Goal: Task Accomplishment & Management: Manage account settings

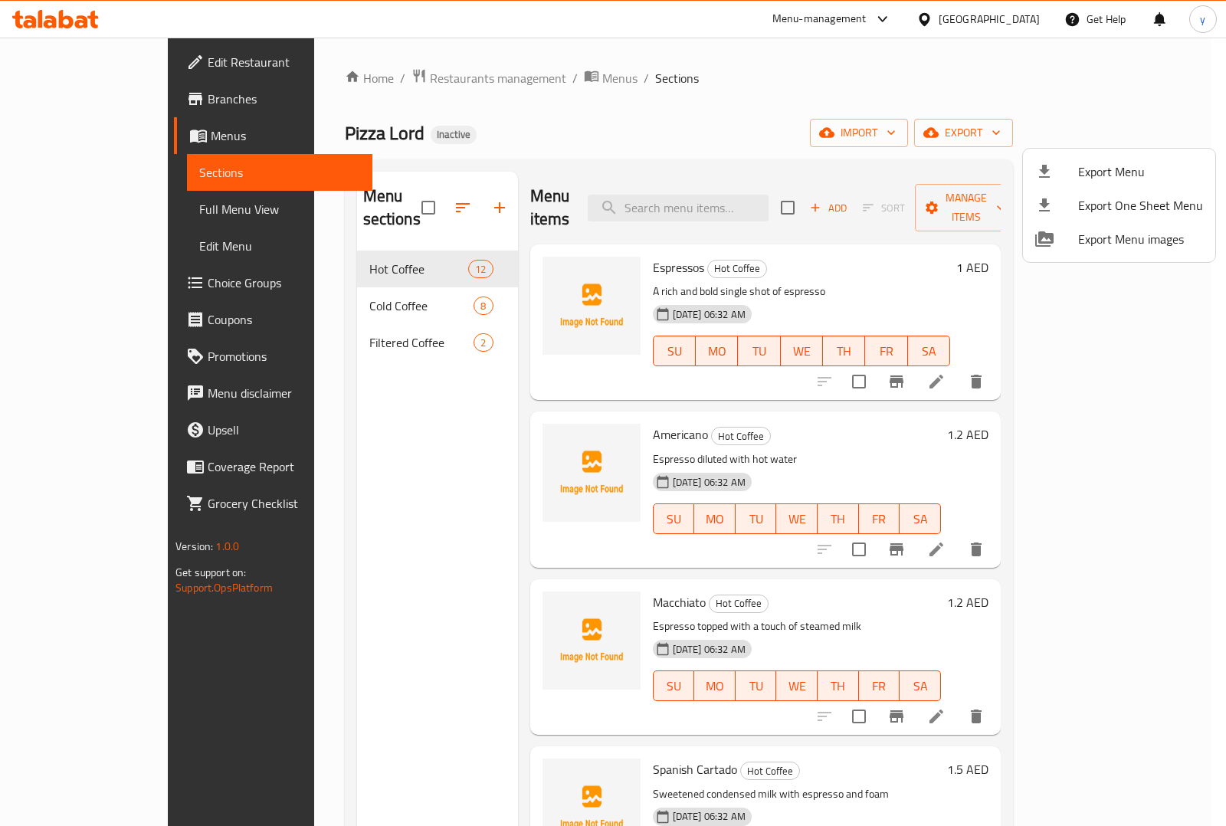
click at [52, 130] on div at bounding box center [613, 413] width 1226 height 826
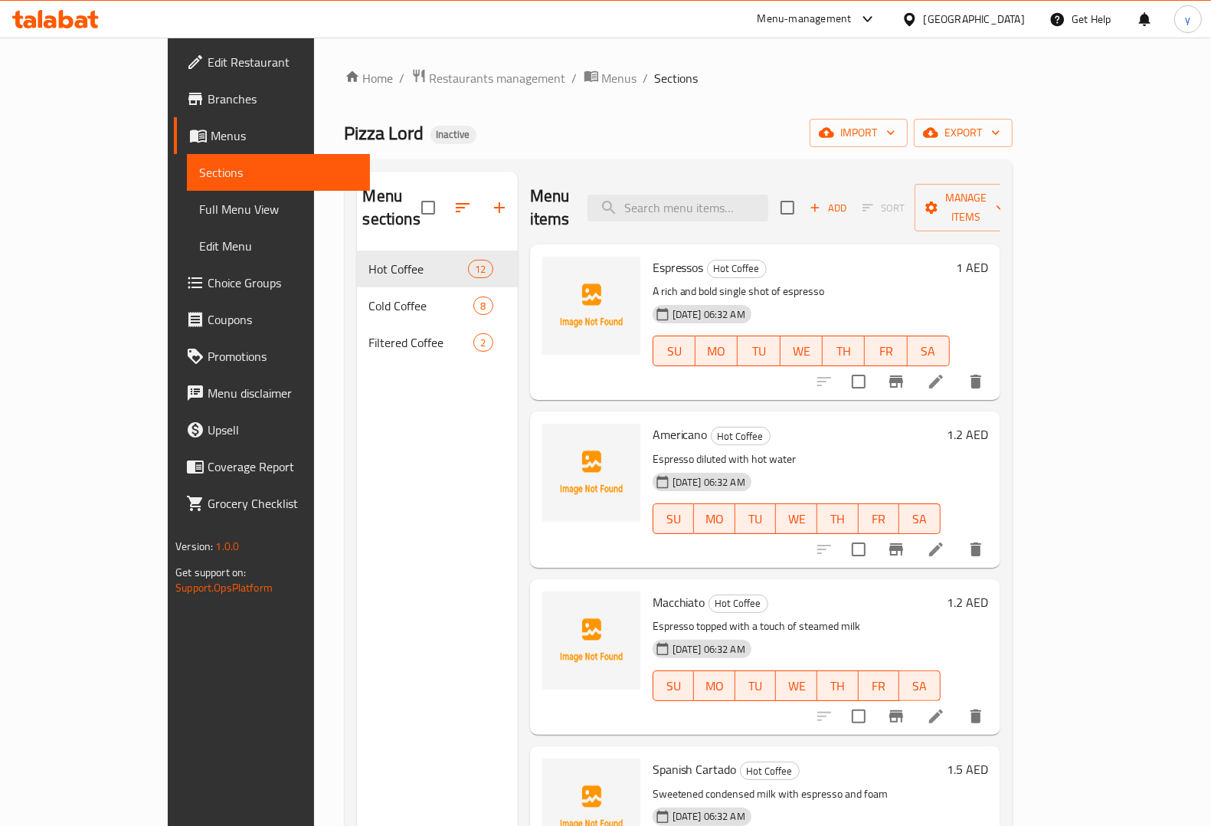
click at [211, 133] on span "Menus" at bounding box center [284, 135] width 147 height 18
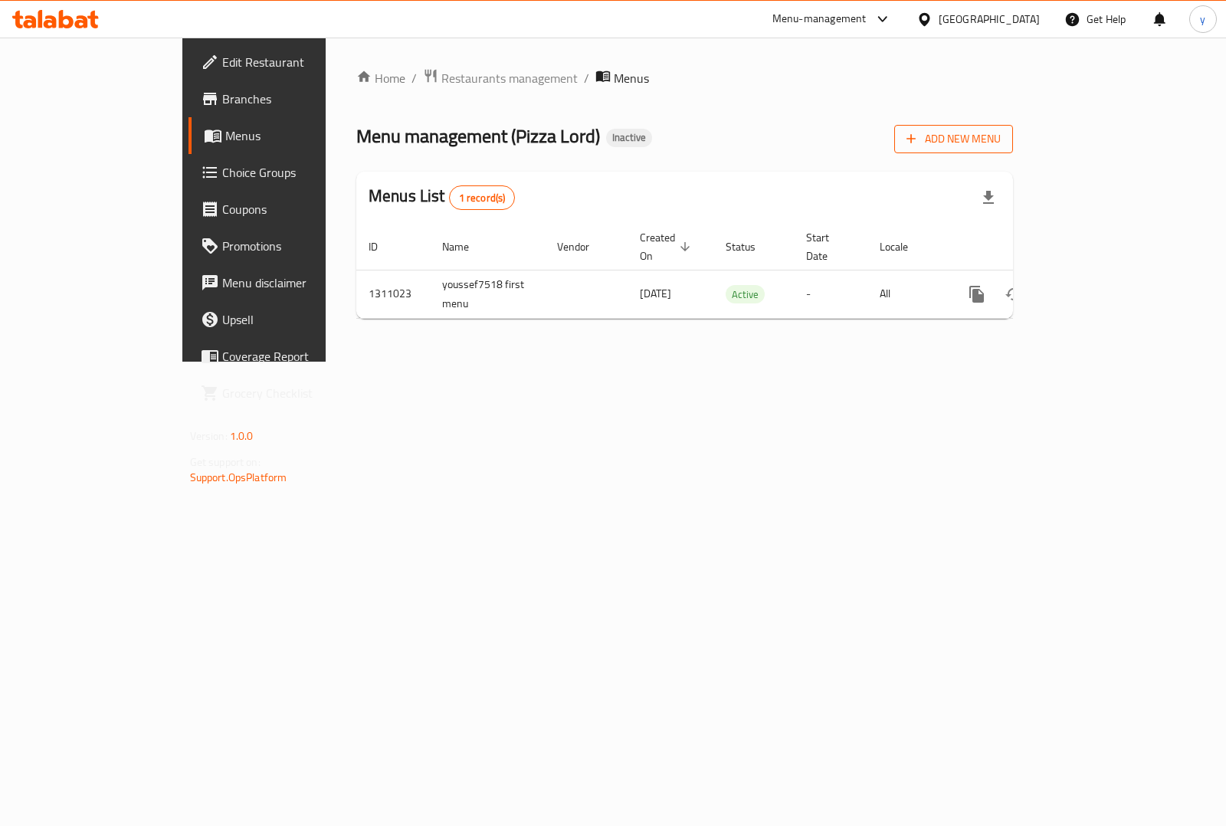
click at [1013, 149] on button "Add New Menu" at bounding box center [953, 139] width 119 height 28
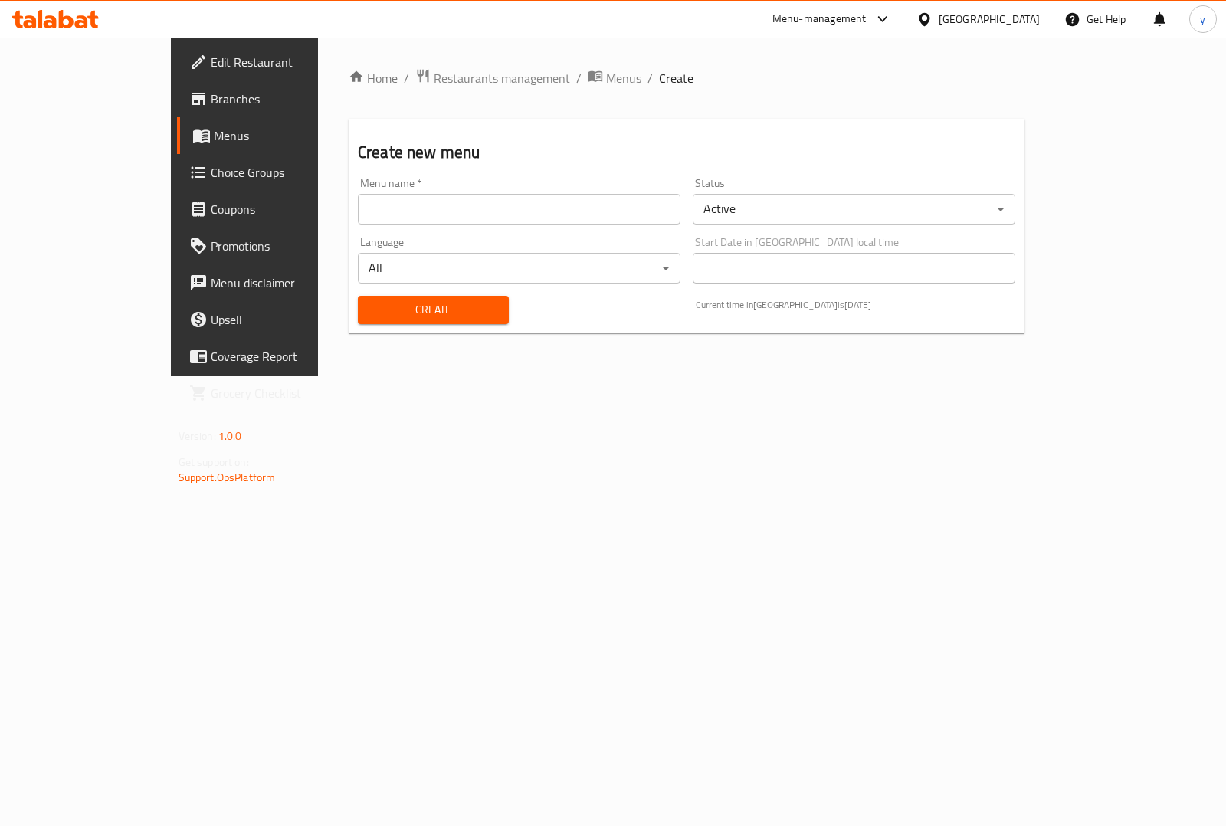
click at [494, 215] on input "text" at bounding box center [519, 209] width 322 height 31
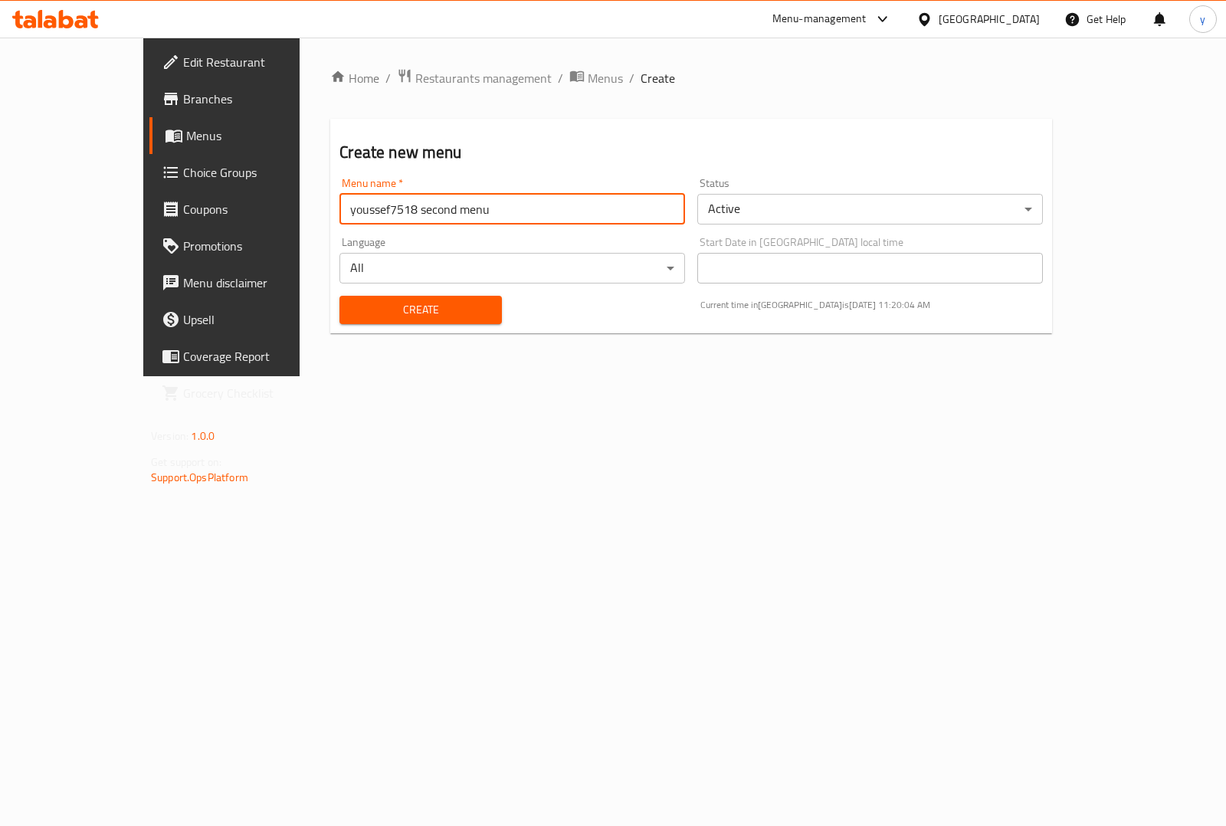
type input "youssef7518 second menu"
click at [408, 305] on span "Create" at bounding box center [420, 309] width 137 height 19
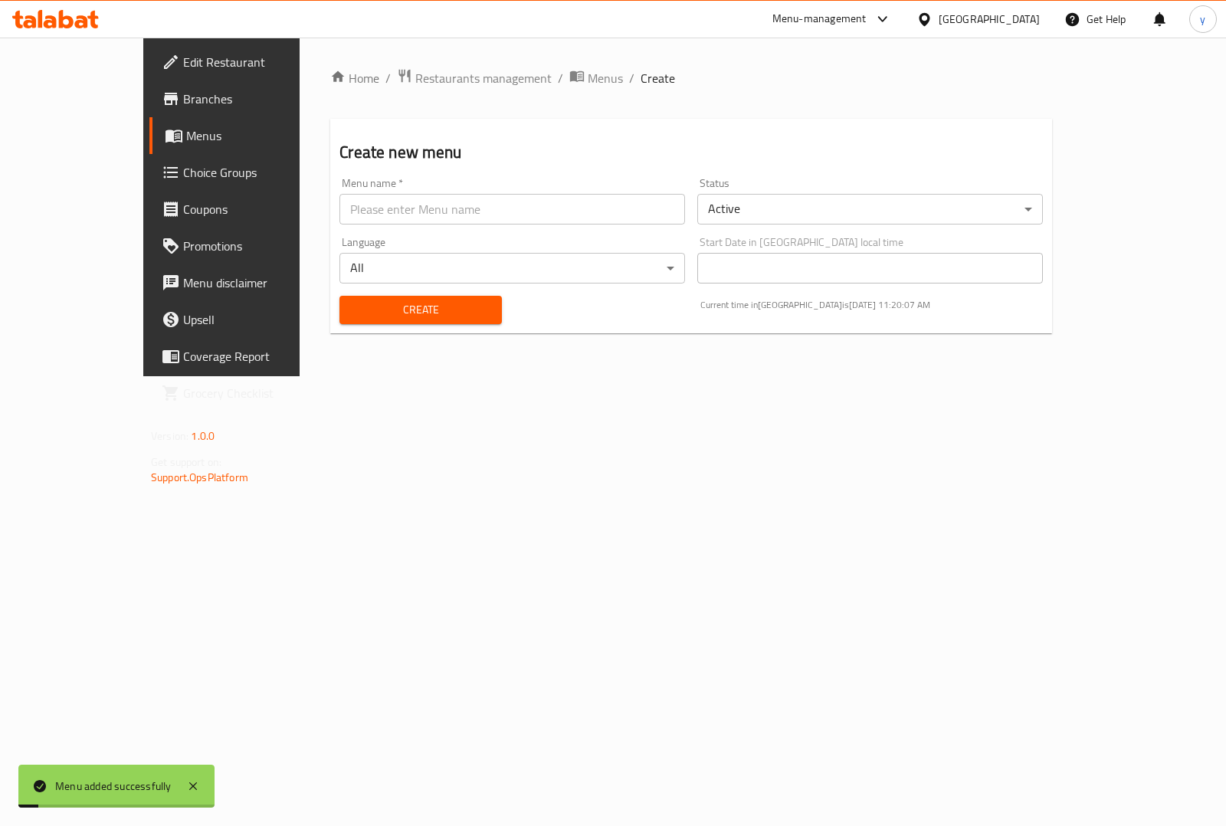
click at [186, 139] on span "Menus" at bounding box center [260, 135] width 149 height 18
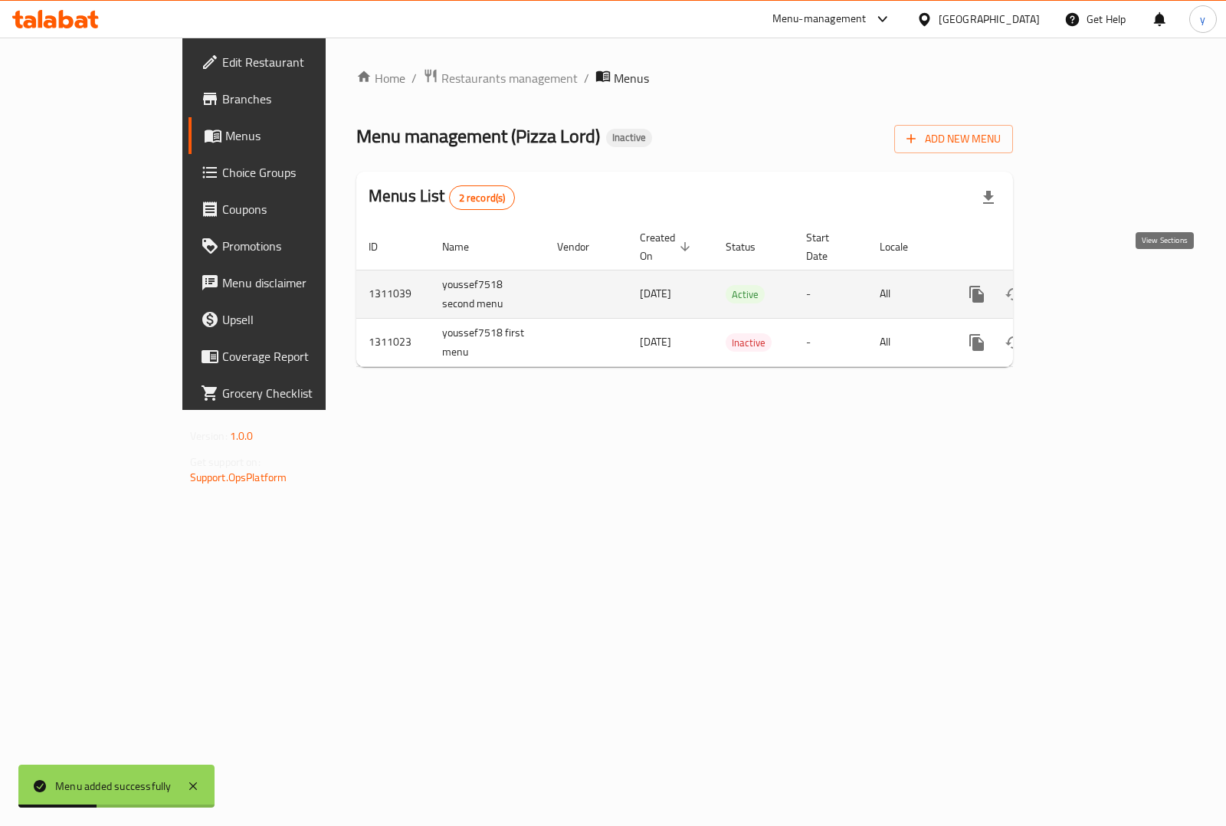
click at [1096, 285] on icon "enhanced table" at bounding box center [1087, 294] width 18 height 18
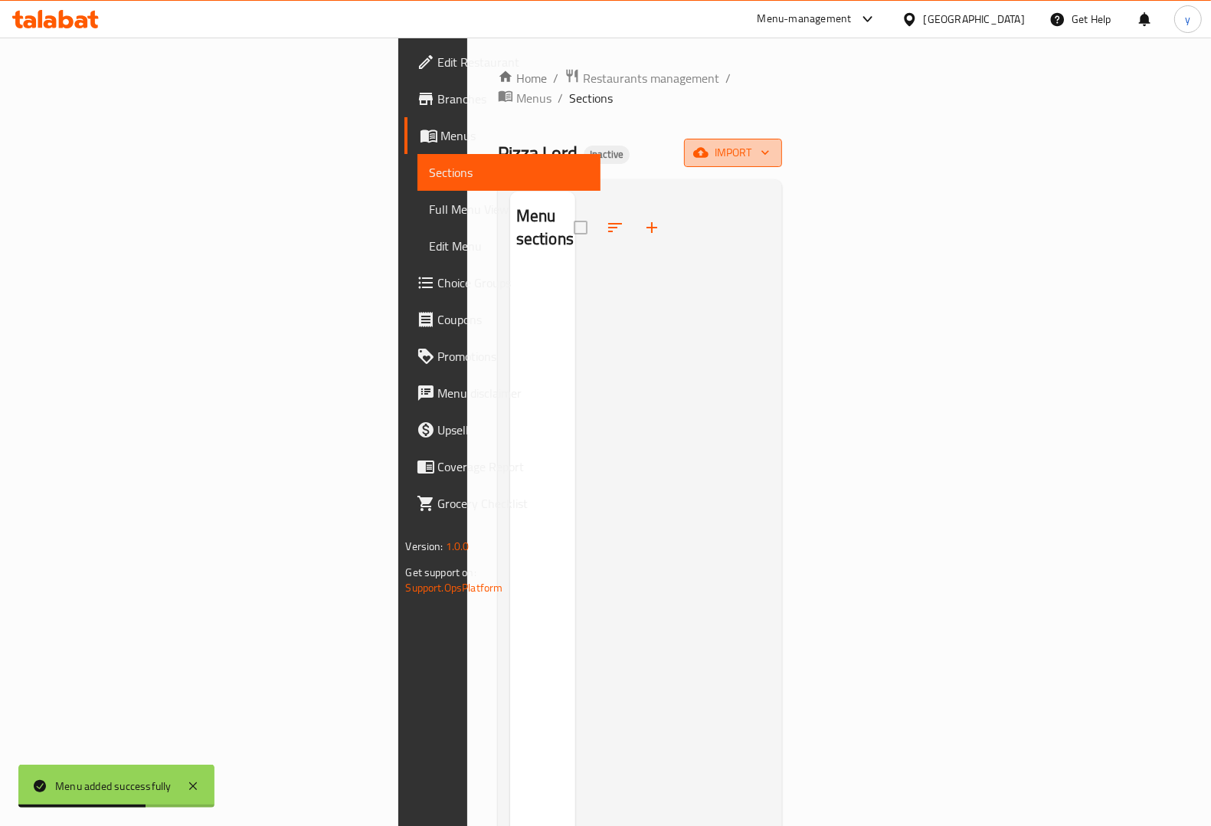
click at [770, 143] on span "import" at bounding box center [733, 152] width 74 height 19
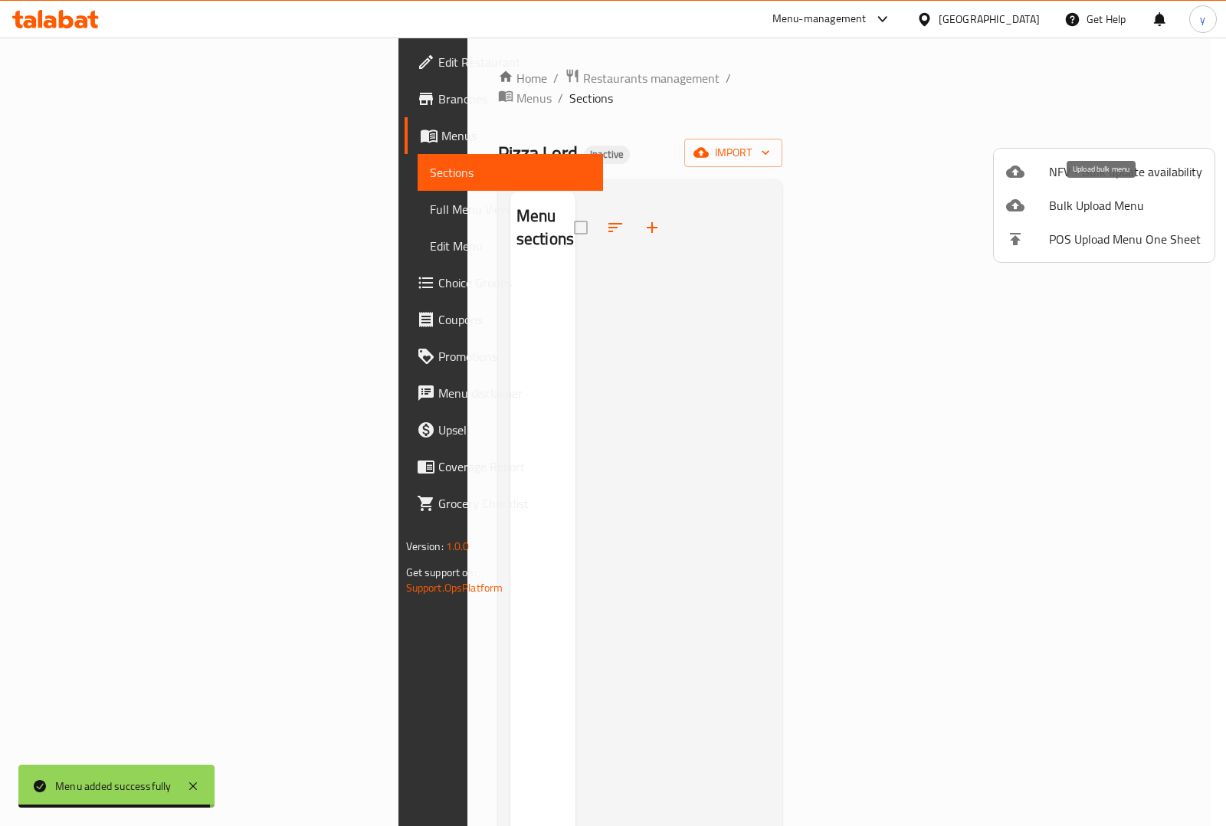
click at [1103, 196] on span "Bulk Upload Menu" at bounding box center [1125, 205] width 153 height 18
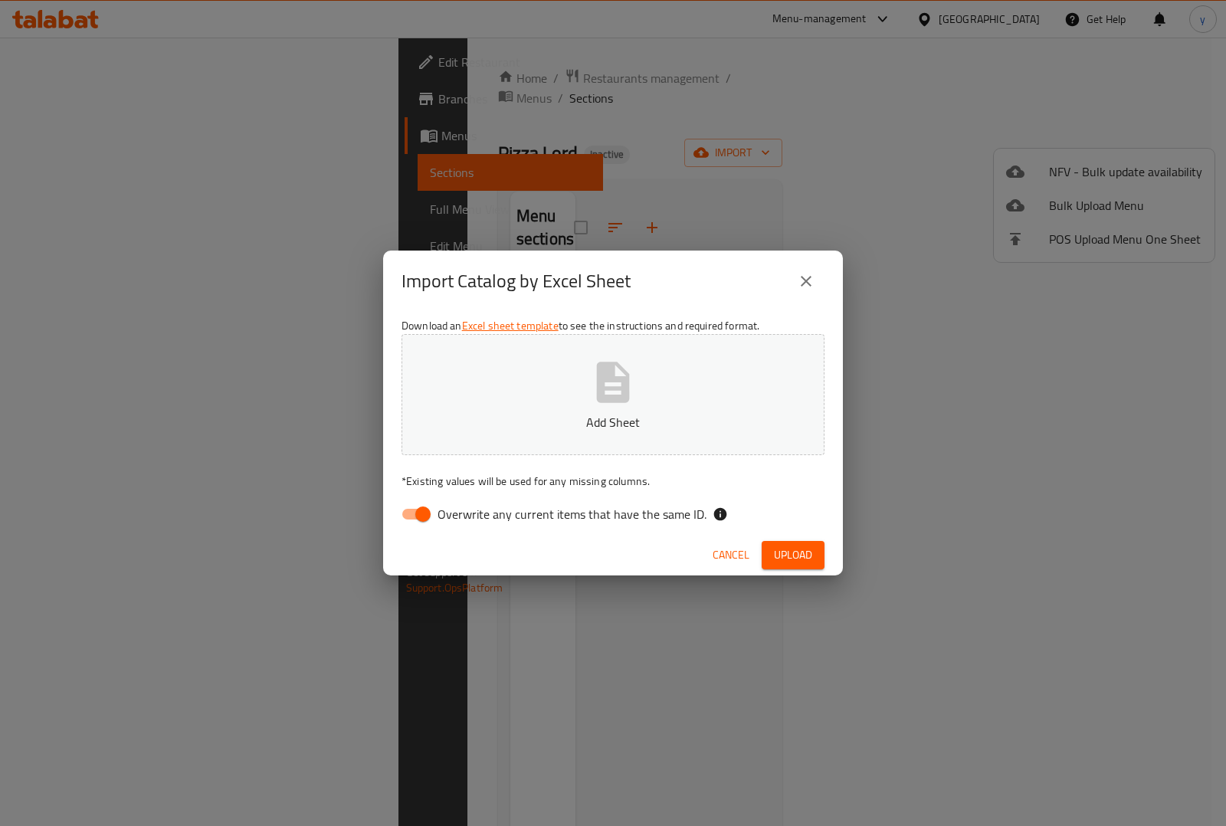
click at [420, 517] on input "Overwrite any current items that have the same ID." at bounding box center [422, 513] width 87 height 29
checkbox input "false"
click at [794, 551] on span "Upload" at bounding box center [793, 554] width 38 height 19
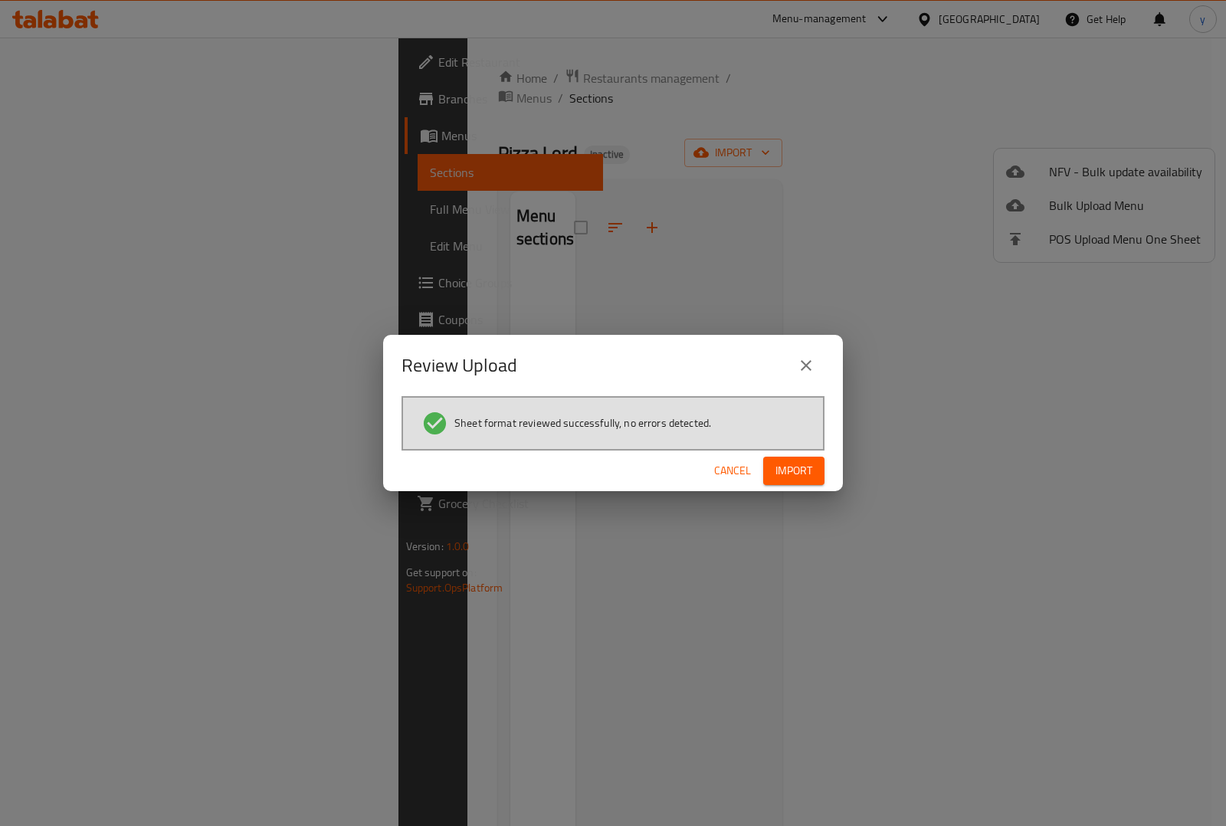
click at [794, 467] on span "Import" at bounding box center [793, 470] width 37 height 19
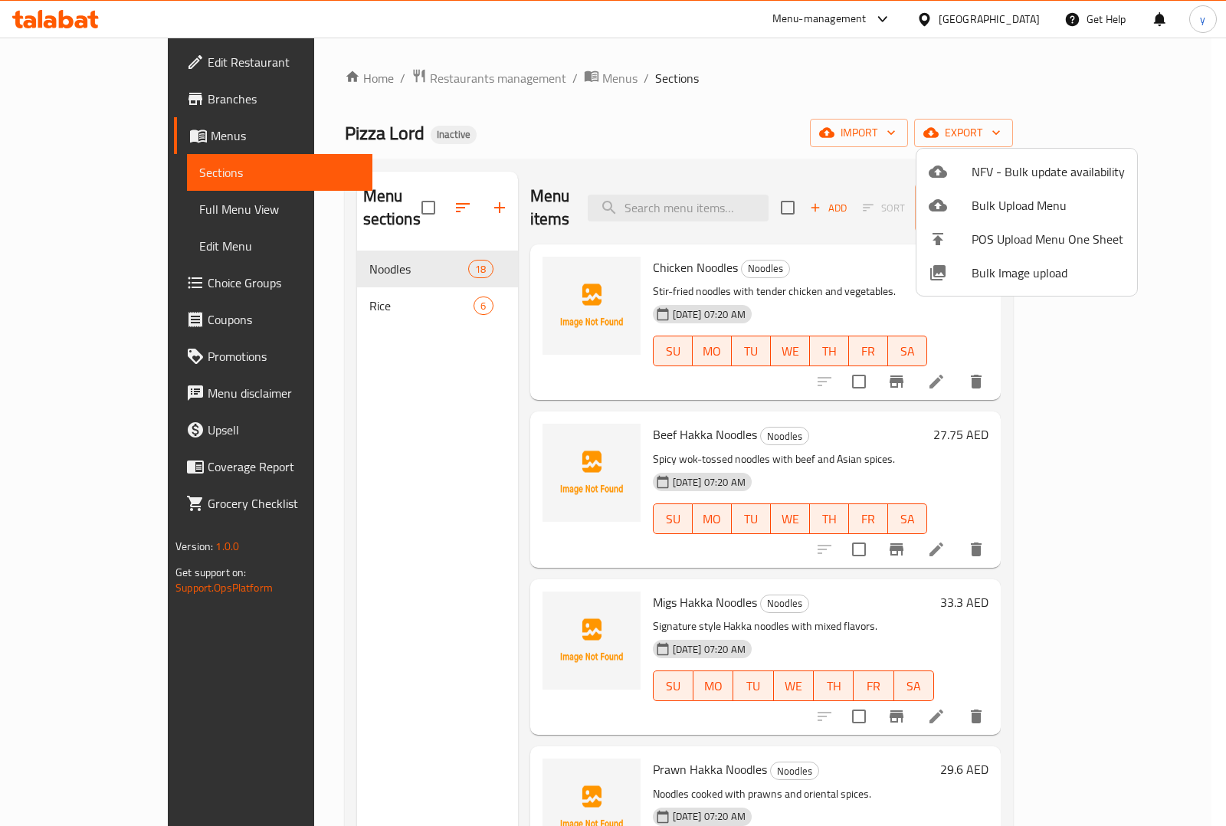
click at [77, 212] on div at bounding box center [613, 413] width 1226 height 826
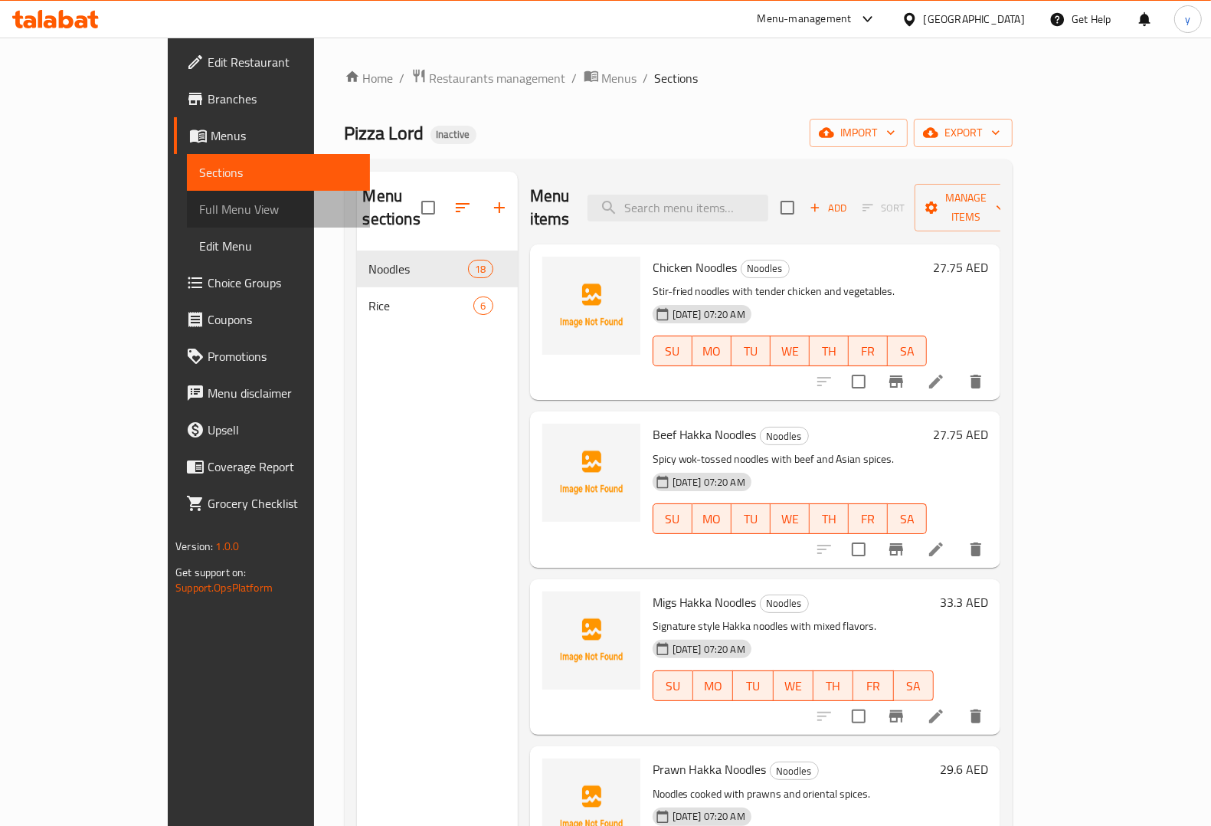
click at [199, 200] on span "Full Menu View" at bounding box center [278, 209] width 159 height 18
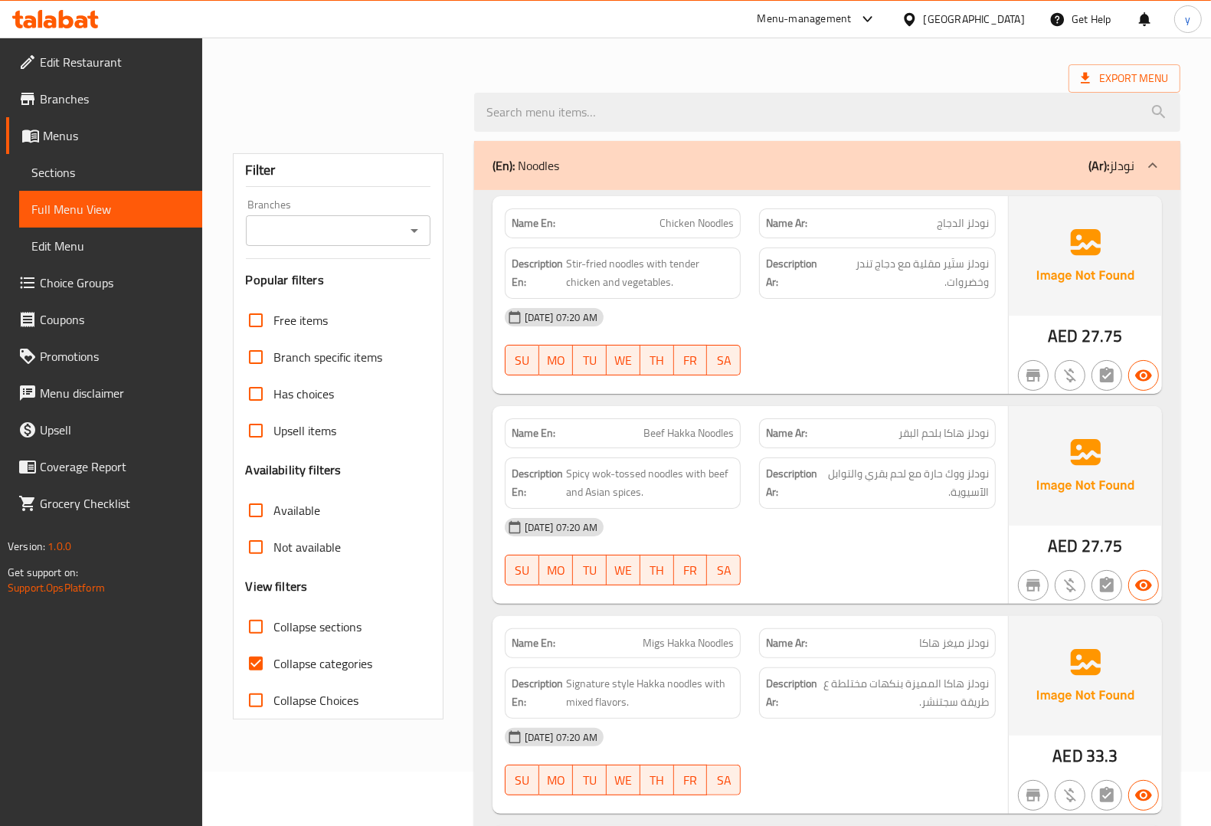
scroll to position [383, 0]
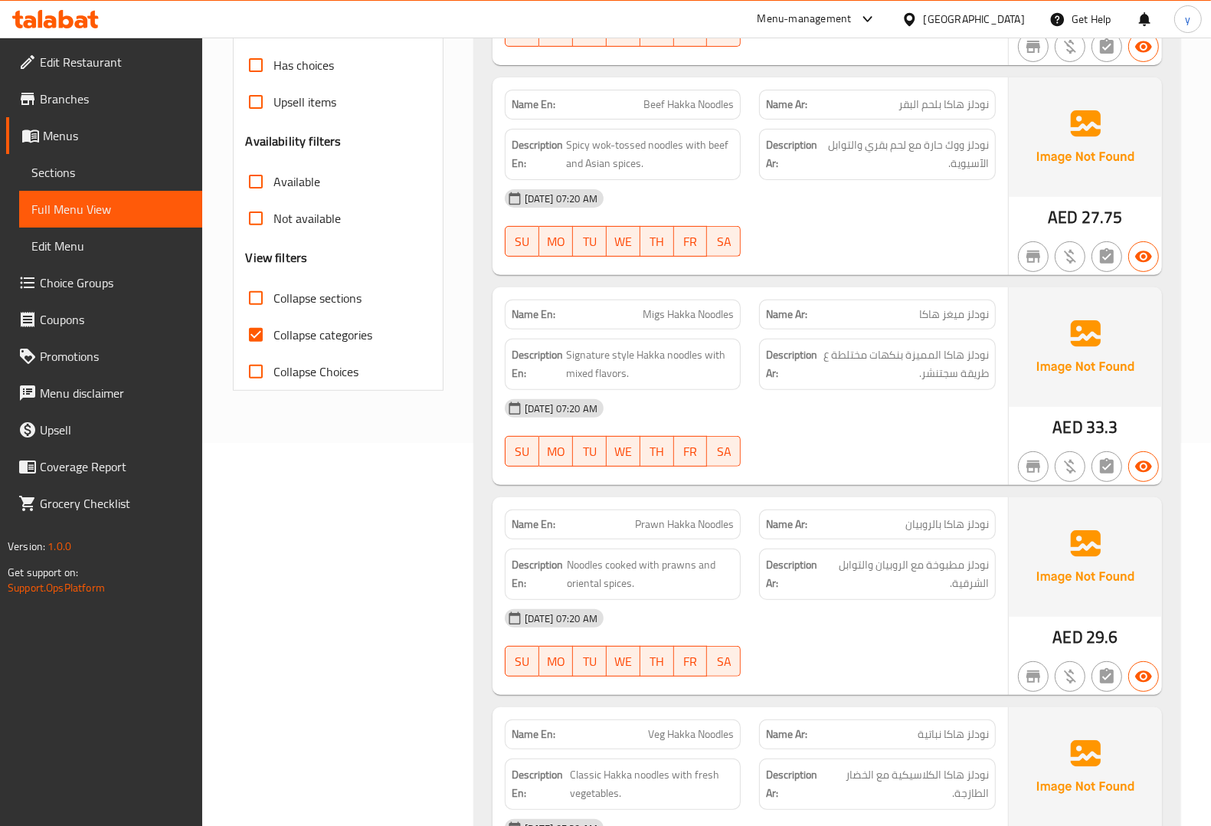
click at [267, 333] on input "Collapse categories" at bounding box center [255, 334] width 37 height 37
checkbox input "false"
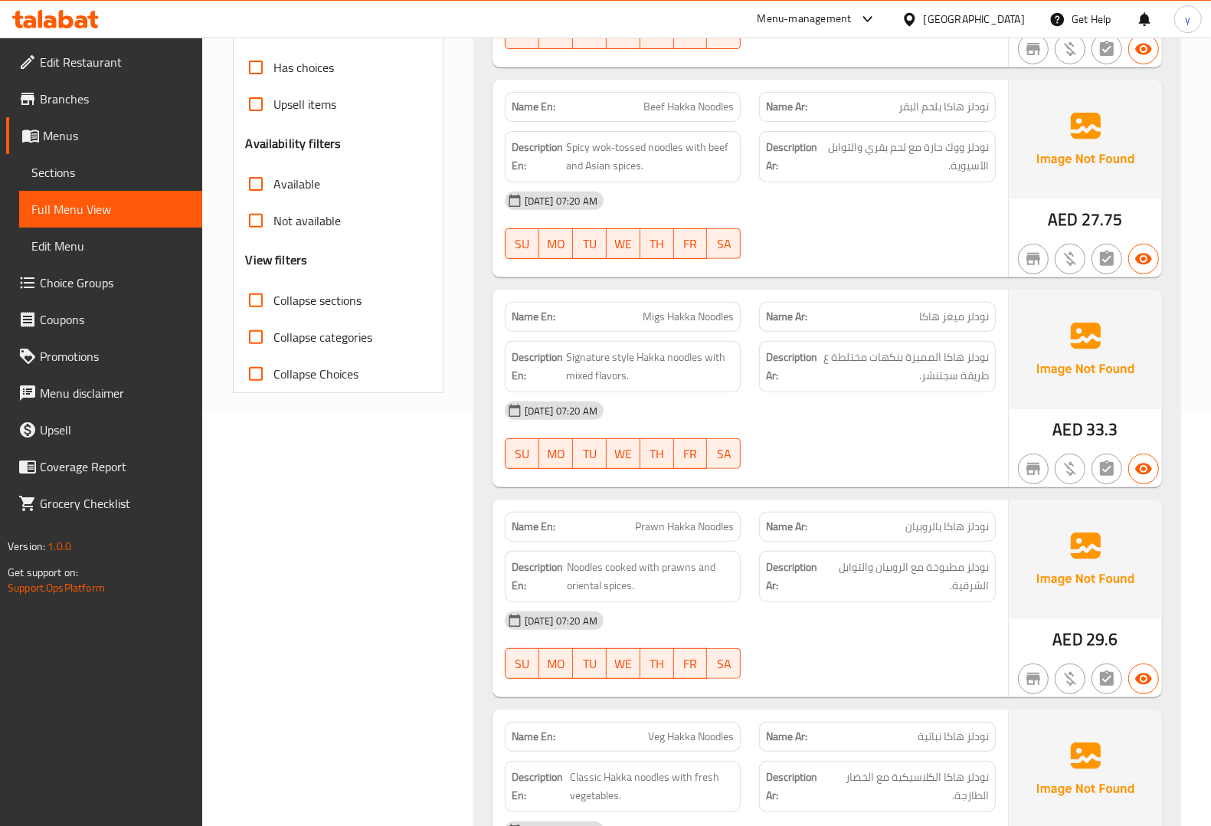
scroll to position [0, 0]
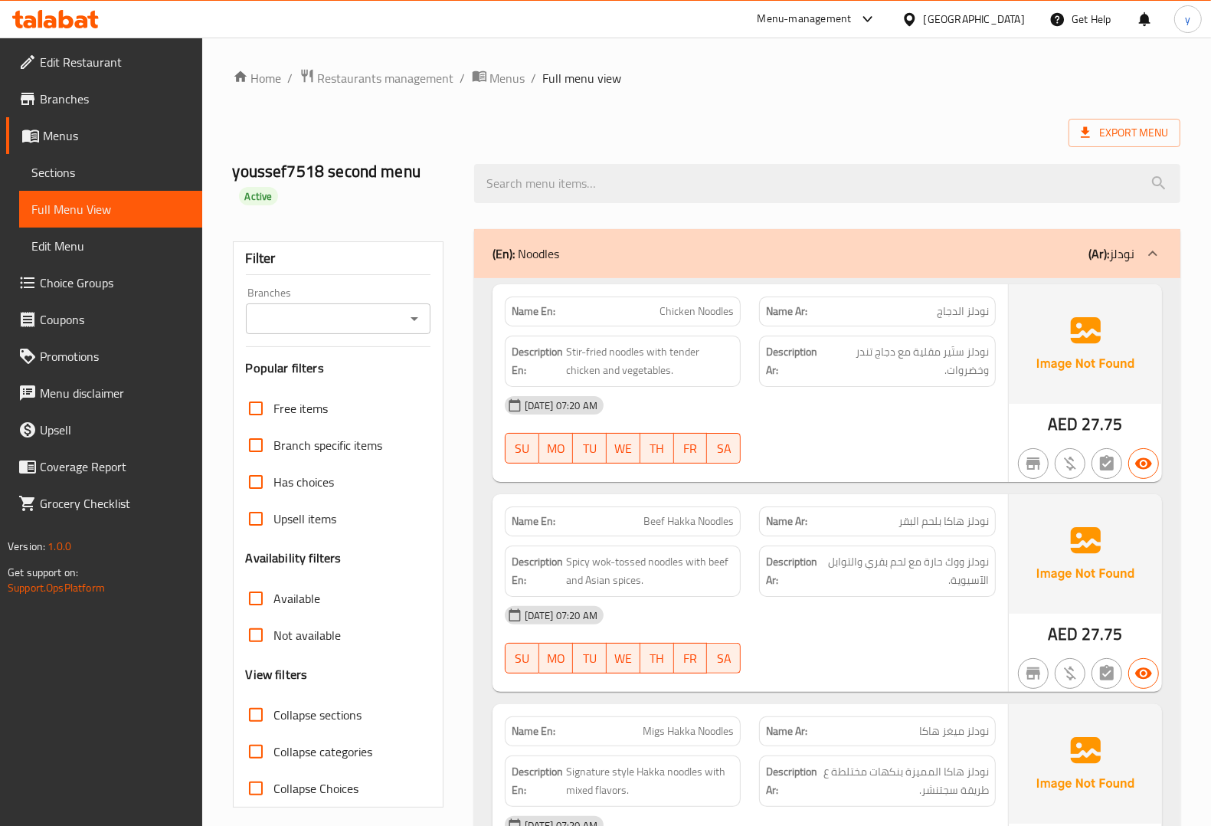
click at [787, 125] on div "Export Menu" at bounding box center [706, 133] width 947 height 28
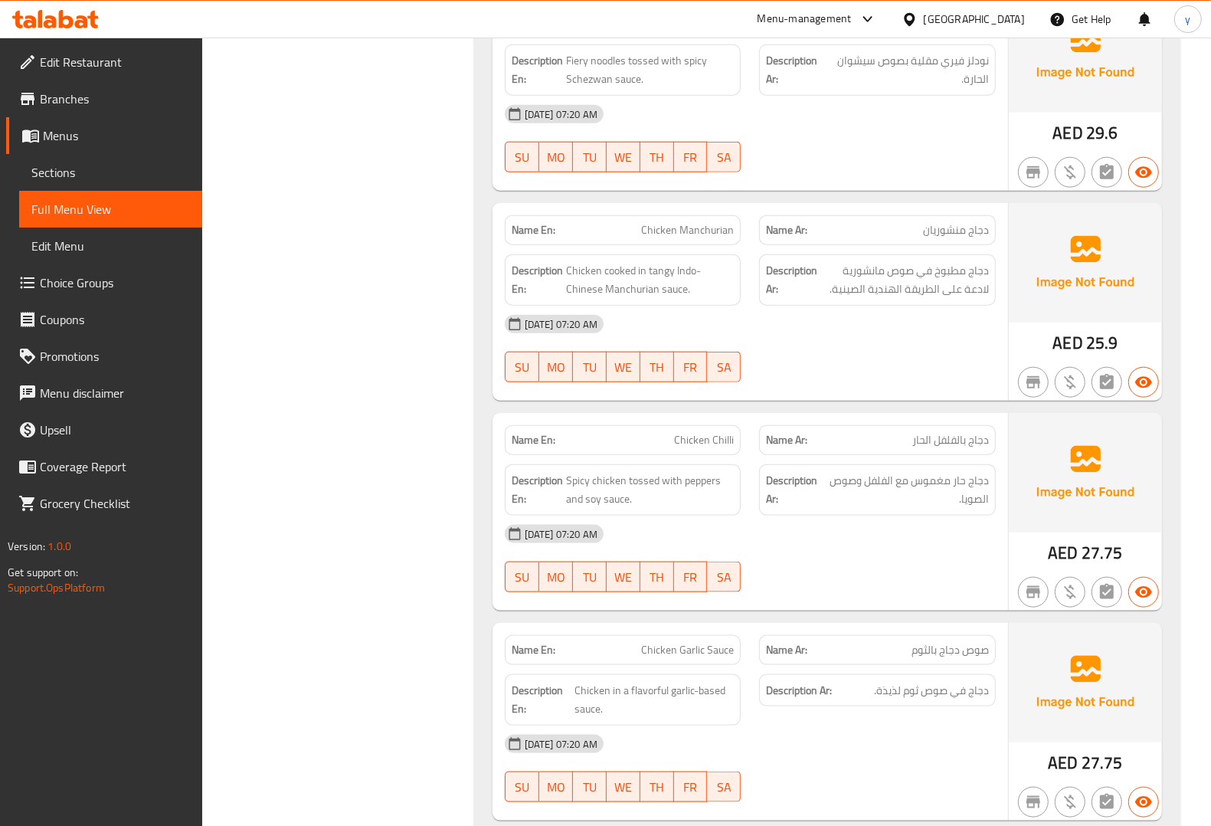
scroll to position [3459, 0]
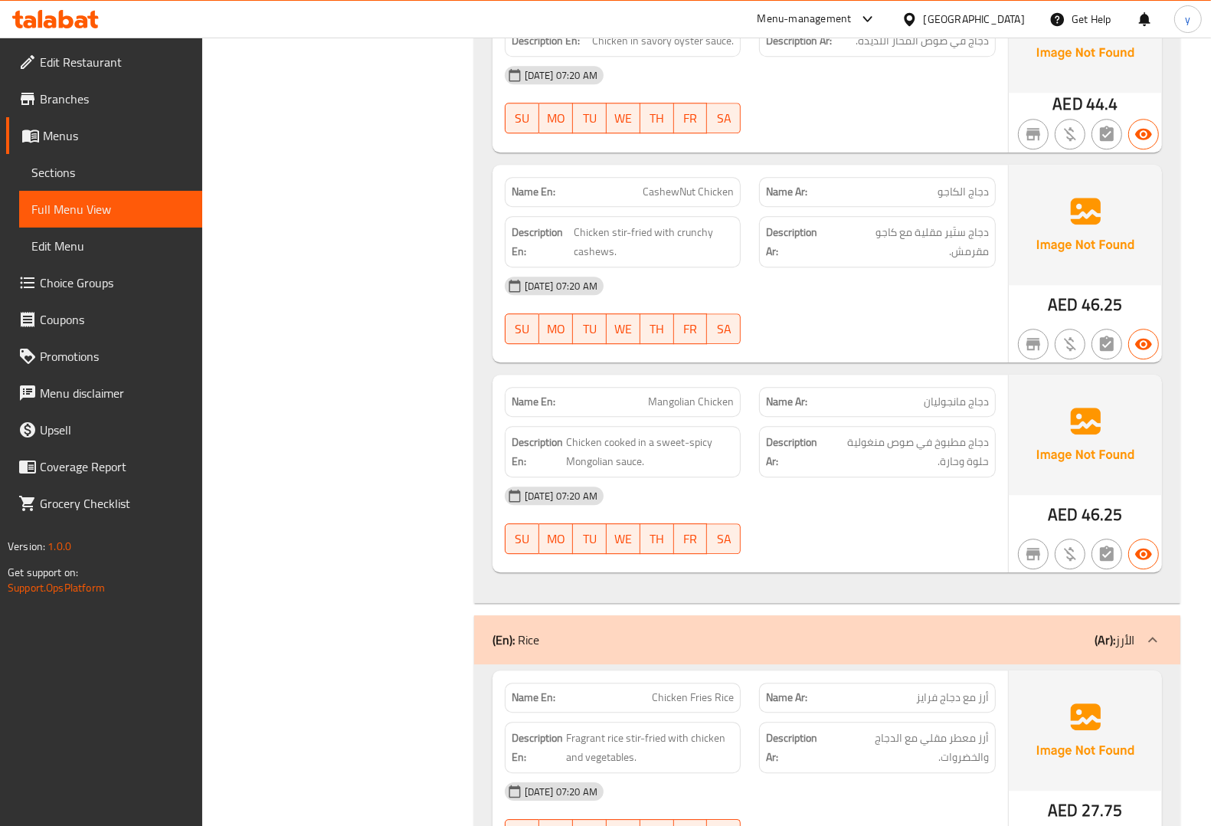
click at [848, 527] on div "[DATE] 07:20 AM SU MO TU WE TH FR SA" at bounding box center [750, 520] width 509 height 86
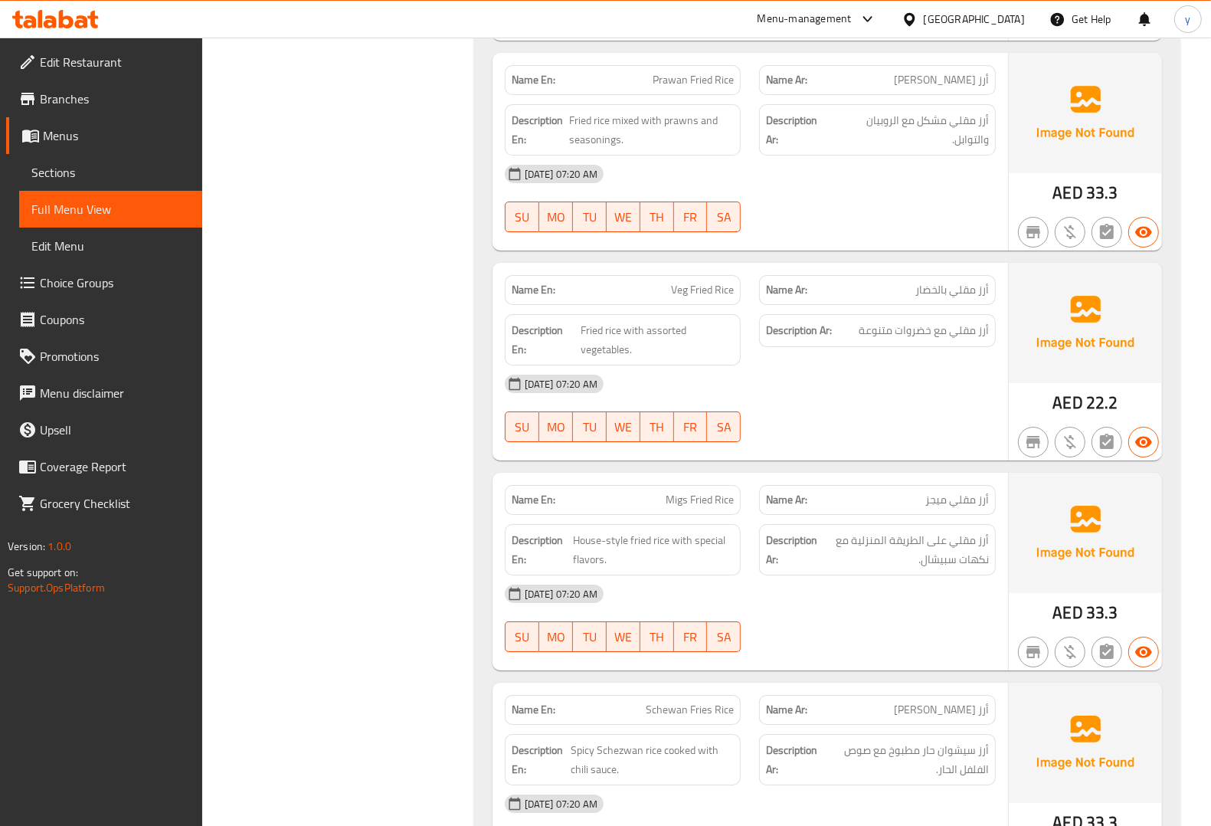
scroll to position [4627, 0]
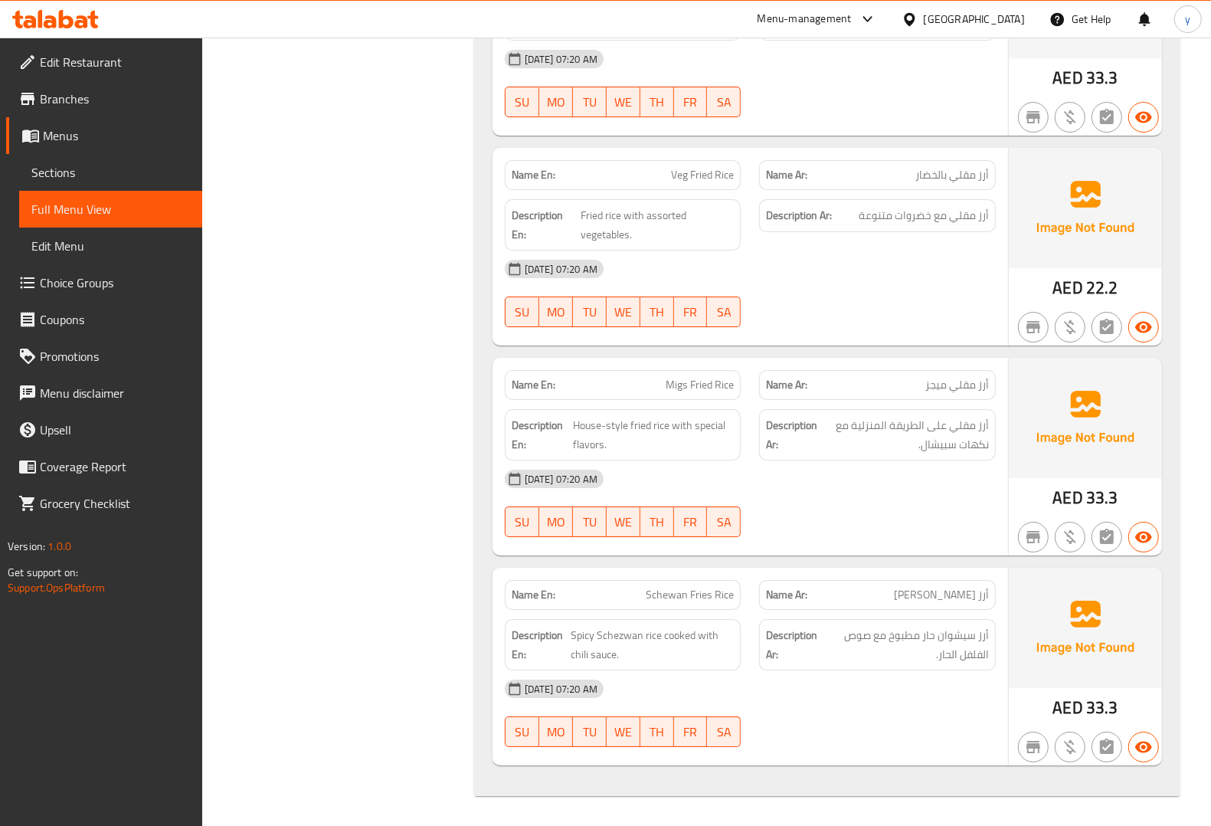
click at [656, 597] on span "Schewan Fries Rice" at bounding box center [690, 595] width 88 height 16
copy span "Schewan Fries Rice"
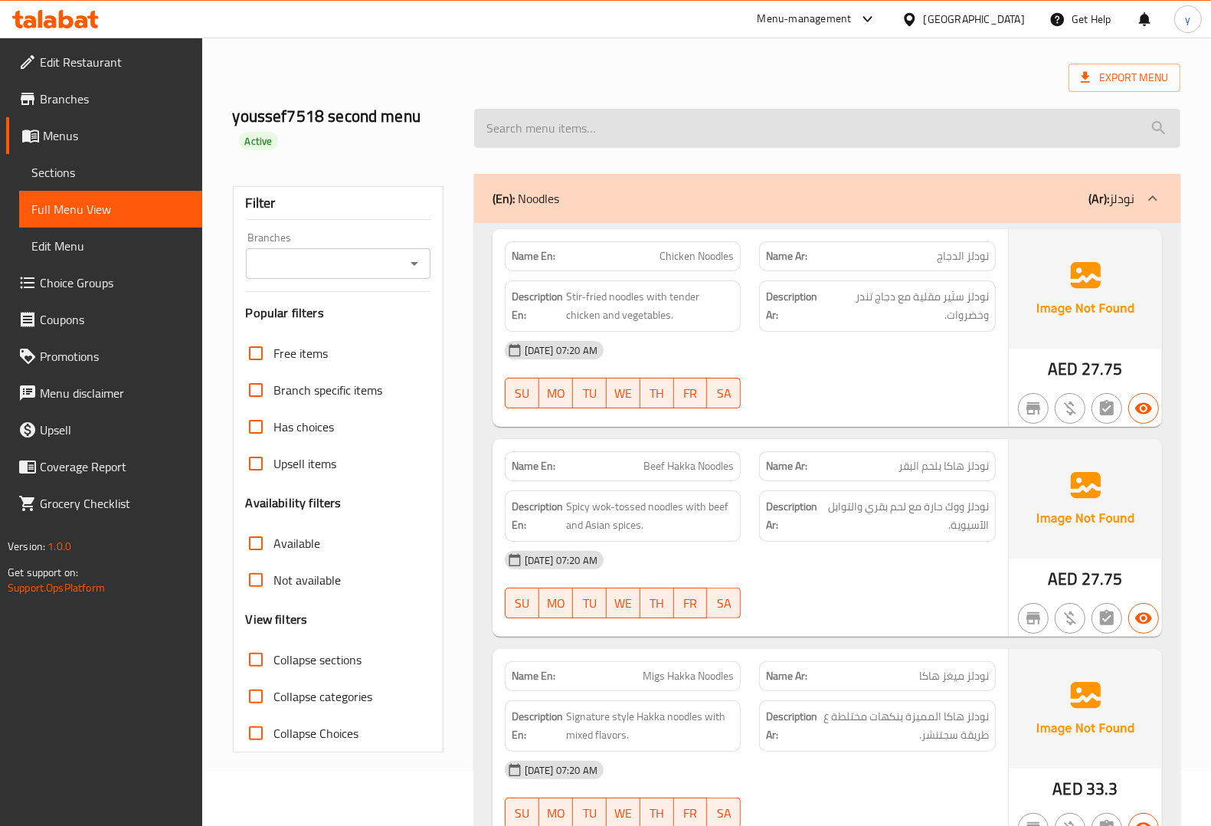
scroll to position [0, 0]
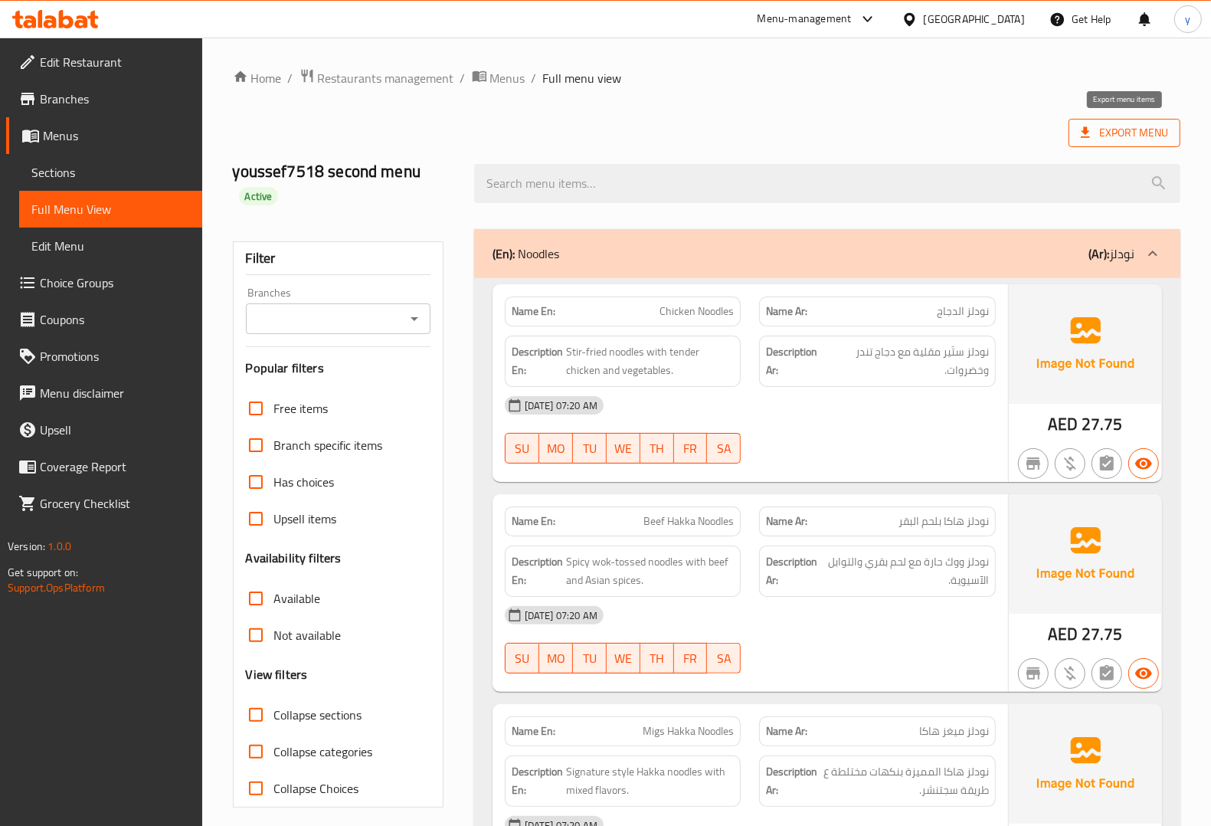
click at [1116, 132] on span "Export Menu" at bounding box center [1124, 132] width 87 height 19
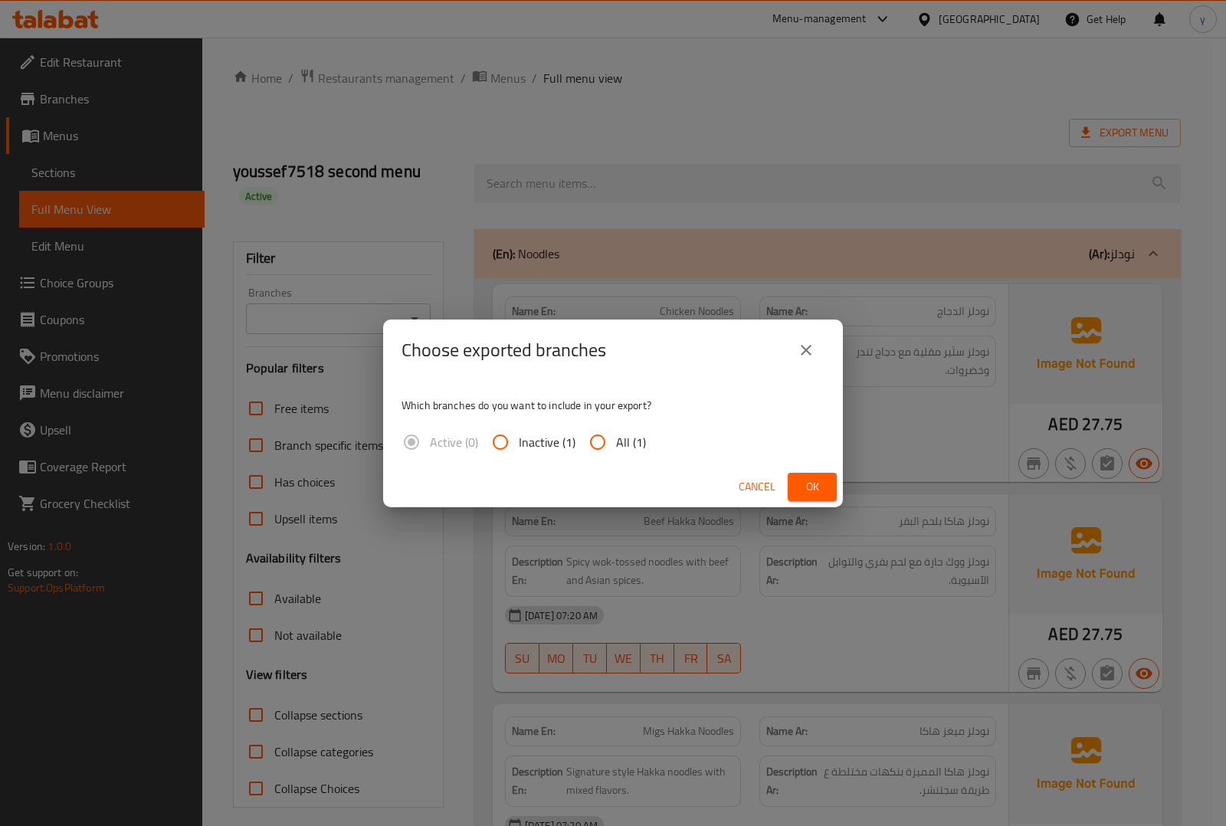
click at [591, 438] on input "All (1)" at bounding box center [597, 442] width 37 height 37
radio input "true"
click at [808, 485] on span "Ok" at bounding box center [812, 486] width 25 height 19
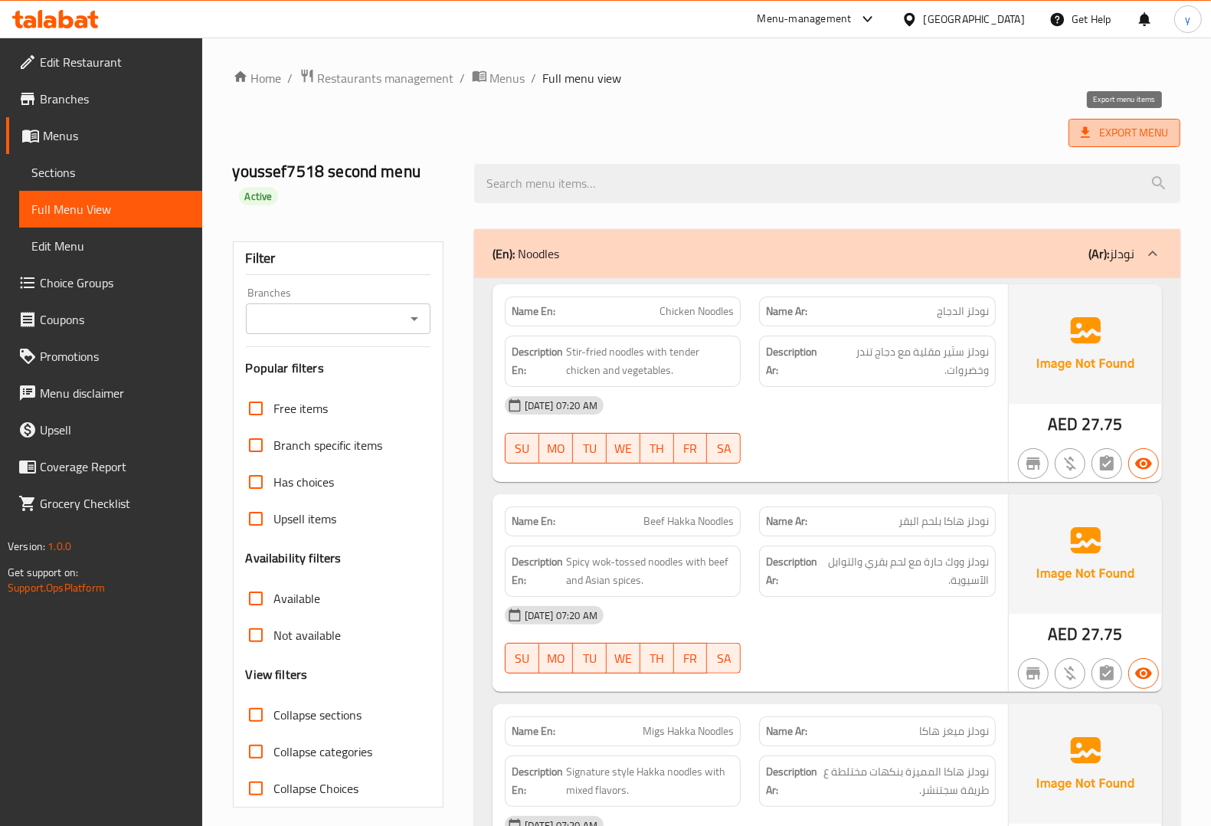
click at [1127, 129] on span "Export Menu" at bounding box center [1124, 132] width 87 height 19
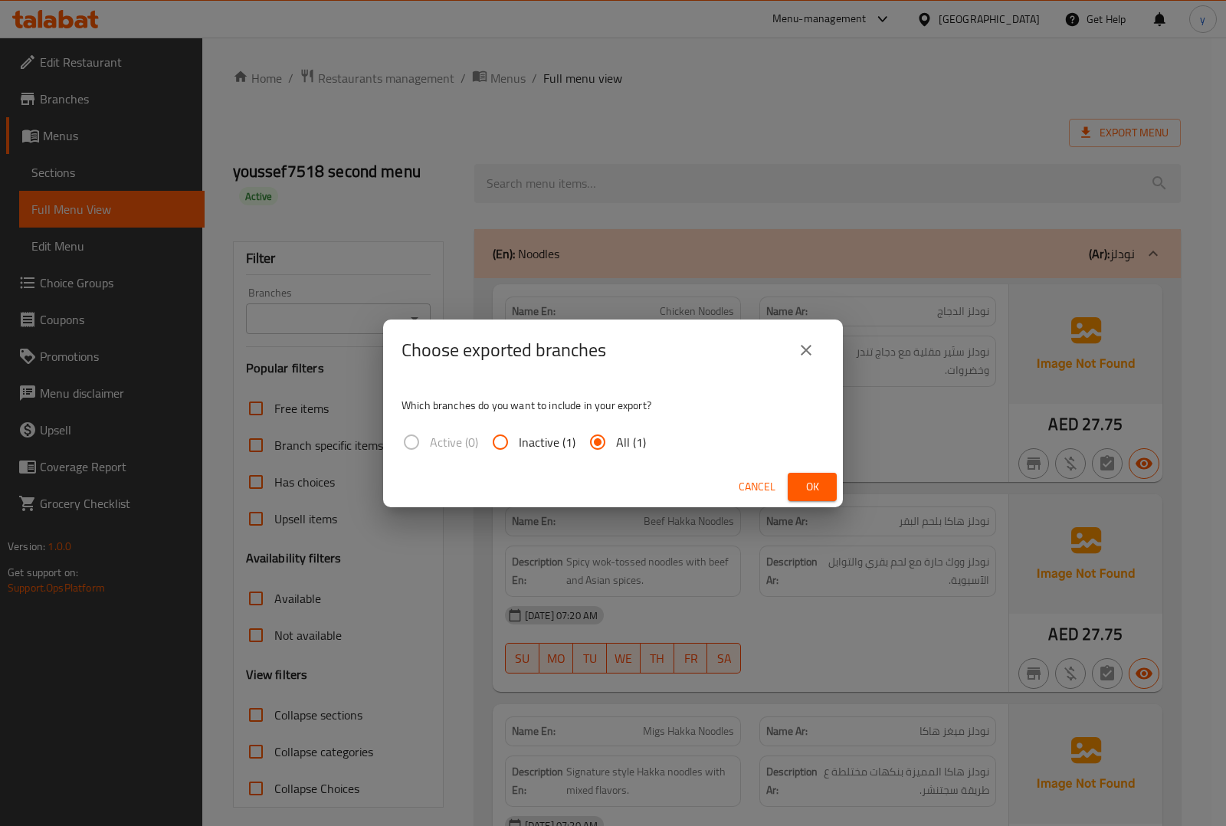
click at [807, 479] on span "Ok" at bounding box center [812, 486] width 25 height 19
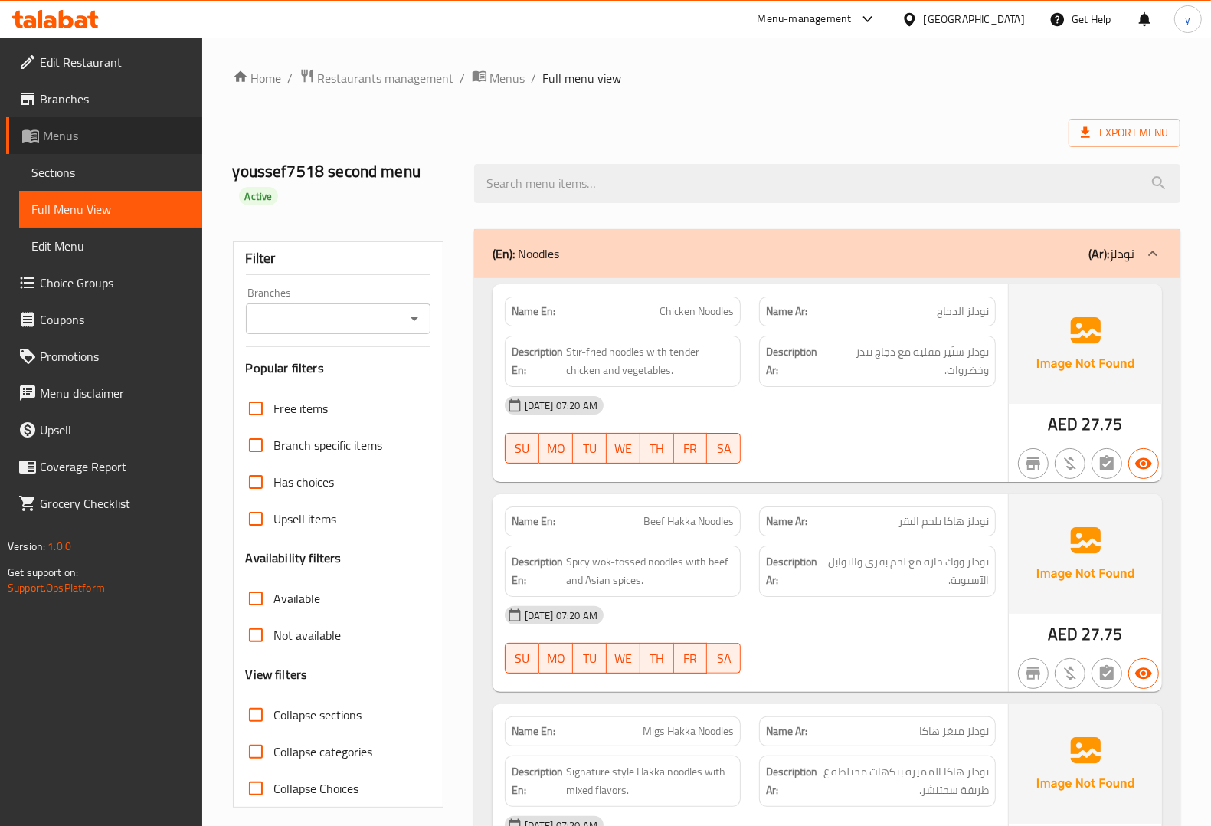
click at [80, 129] on span "Menus" at bounding box center [116, 135] width 147 height 18
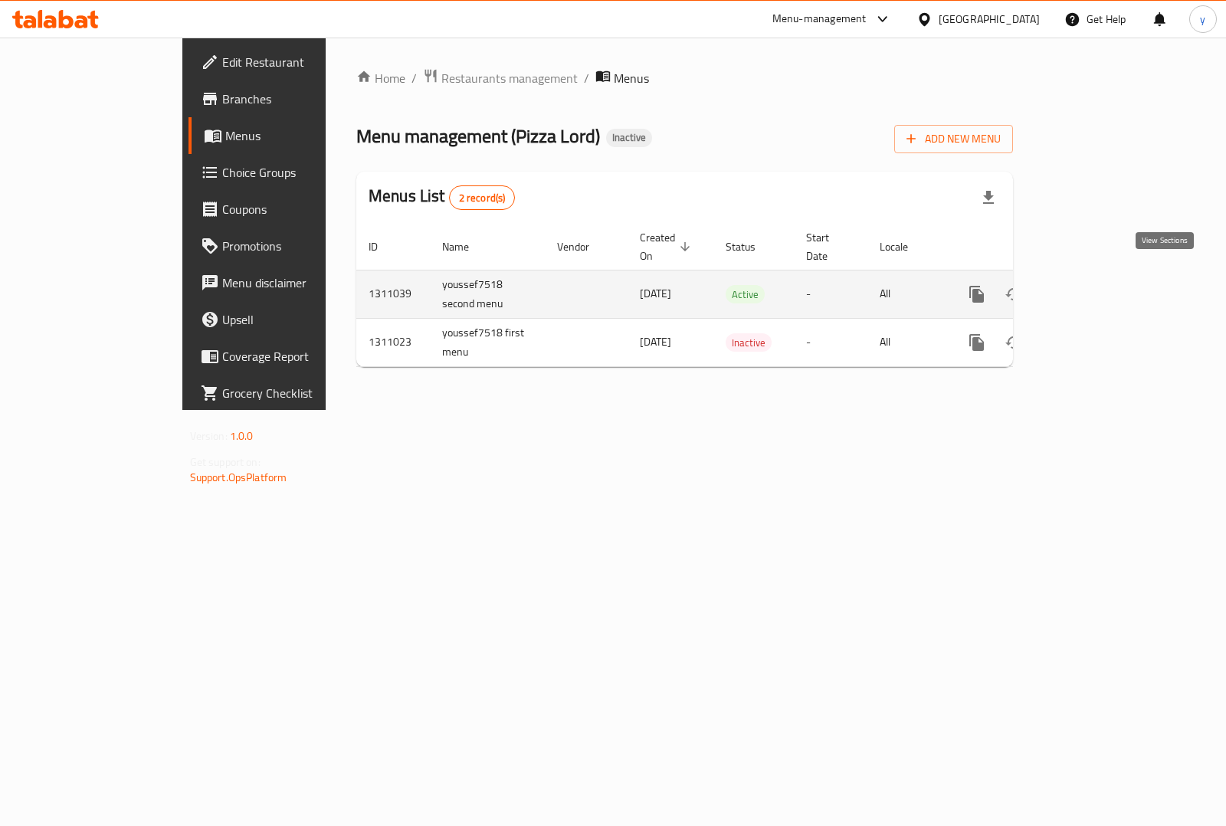
click at [1096, 285] on icon "enhanced table" at bounding box center [1087, 294] width 18 height 18
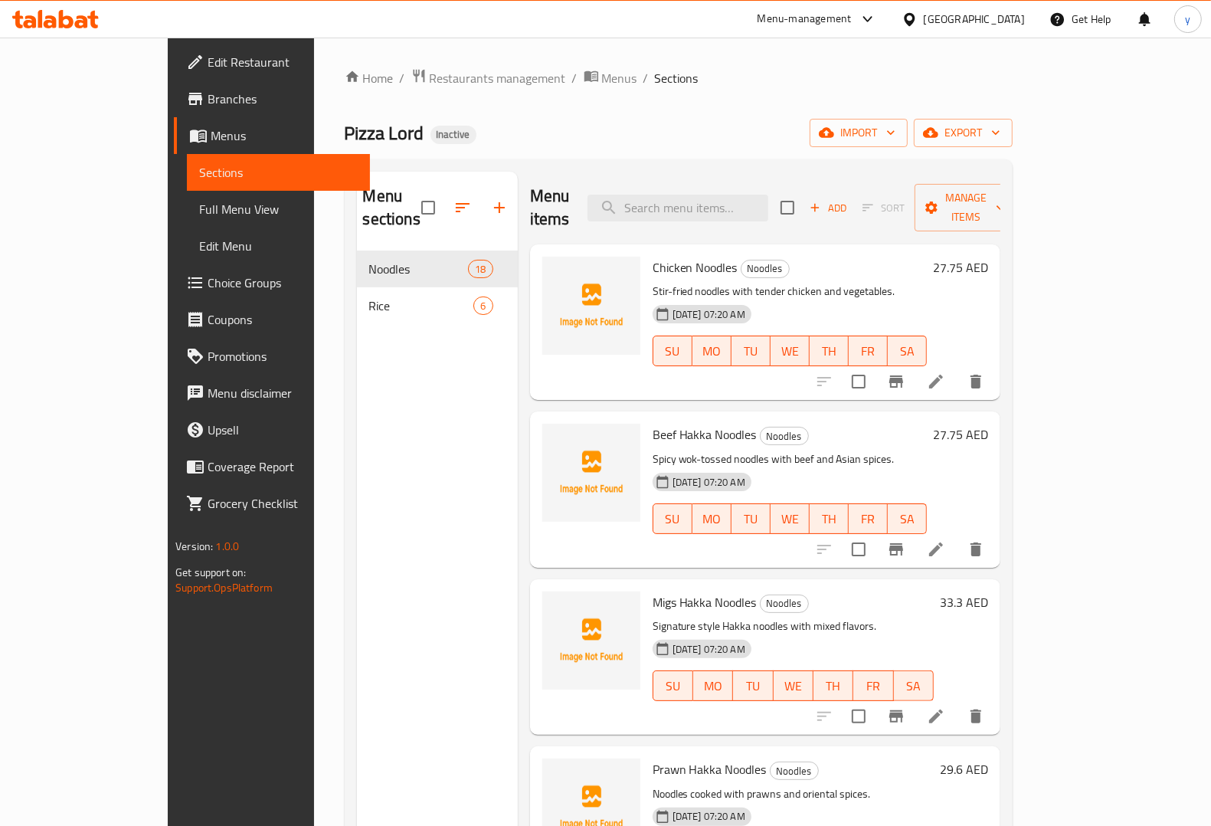
click at [199, 208] on span "Full Menu View" at bounding box center [278, 209] width 159 height 18
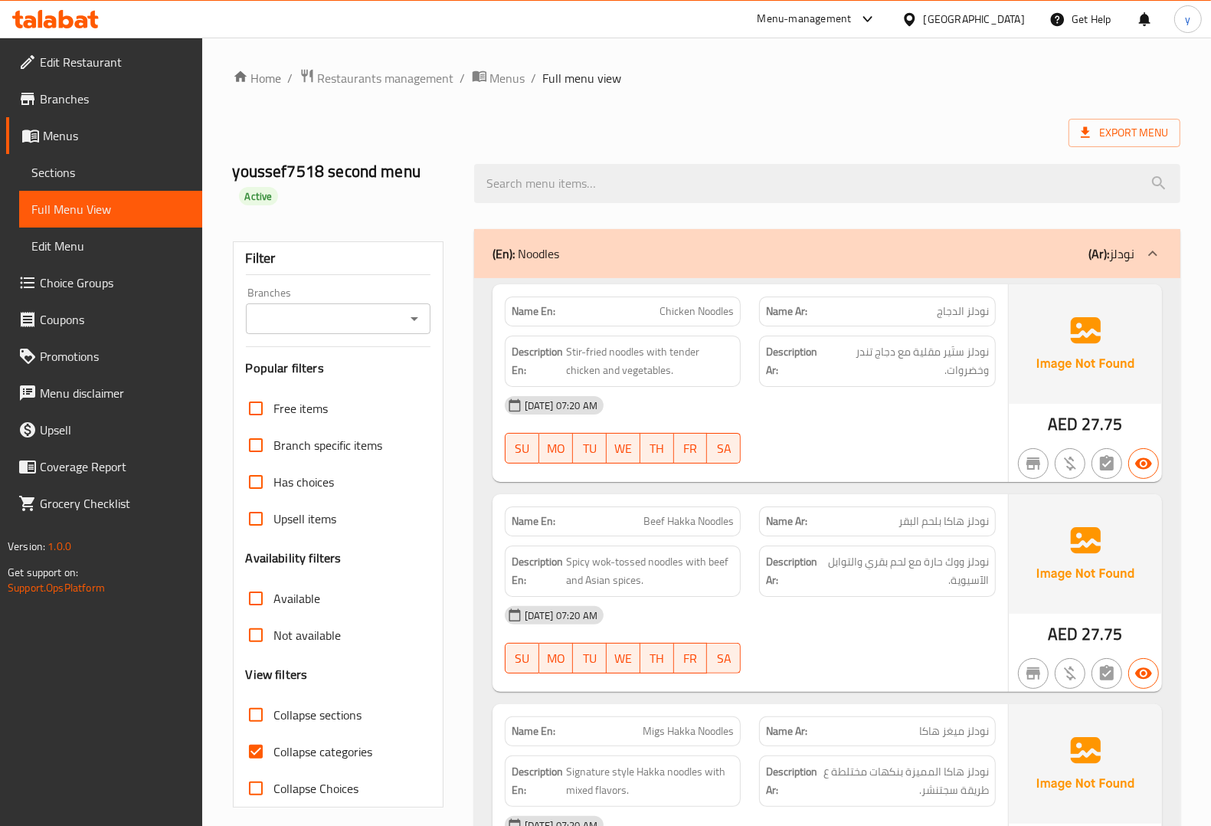
click at [251, 759] on input "Collapse categories" at bounding box center [255, 751] width 37 height 37
checkbox input "false"
click at [1082, 130] on icon at bounding box center [1085, 132] width 15 height 15
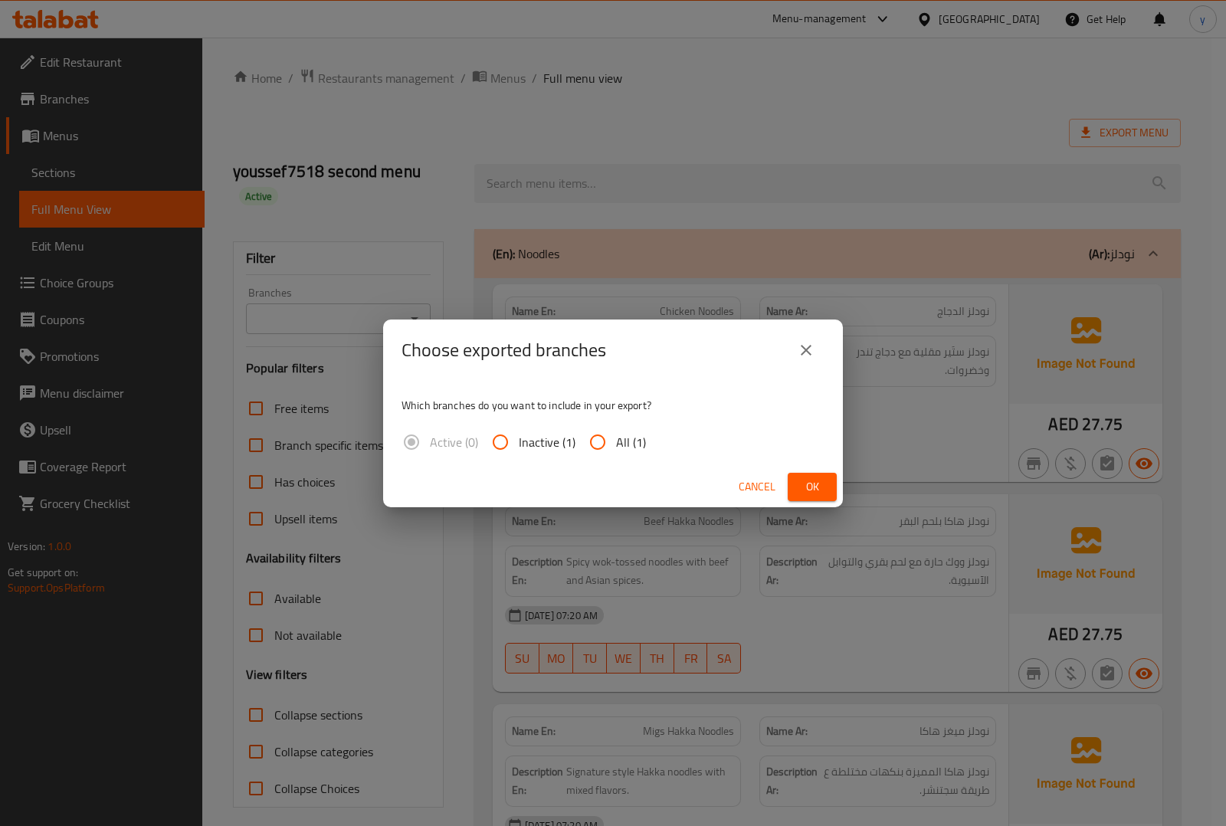
click at [595, 454] on input "All (1)" at bounding box center [597, 442] width 37 height 37
radio input "true"
click at [807, 483] on span "Ok" at bounding box center [812, 486] width 25 height 19
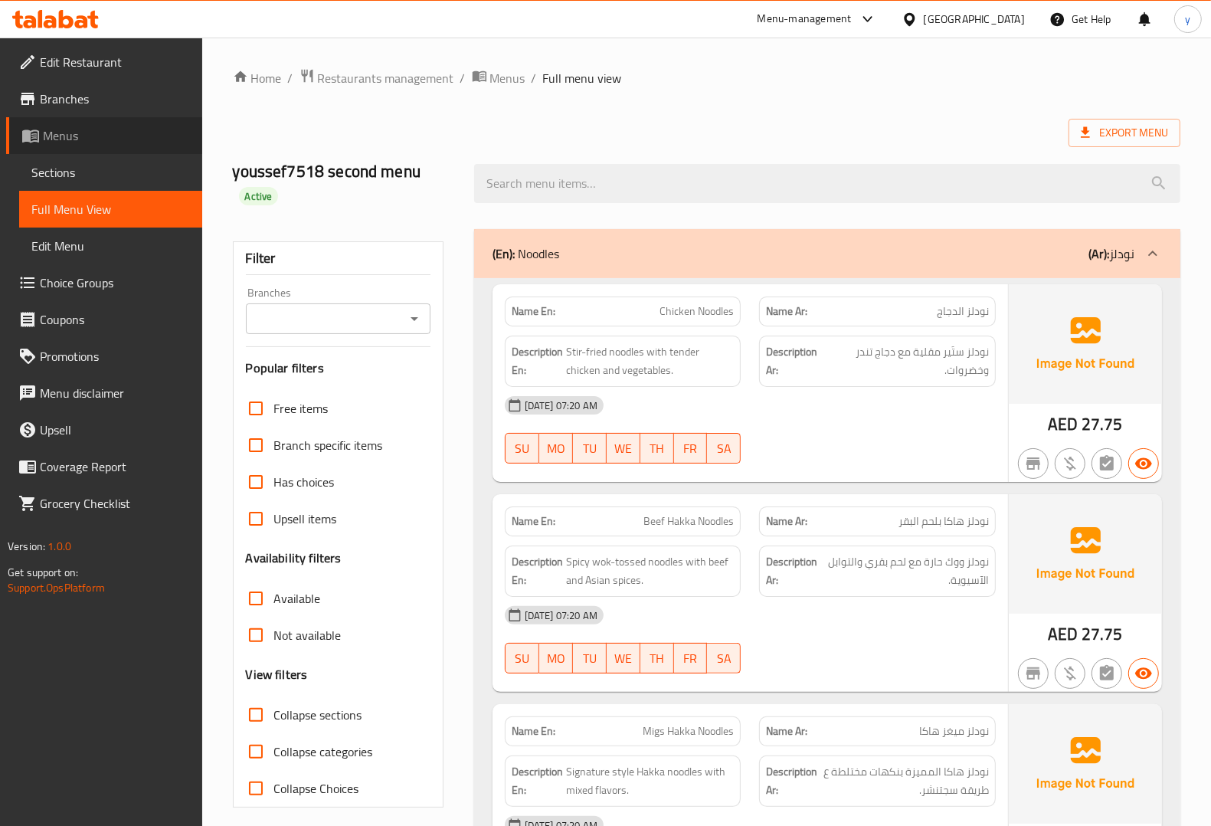
click at [63, 142] on span "Menus" at bounding box center [116, 135] width 147 height 18
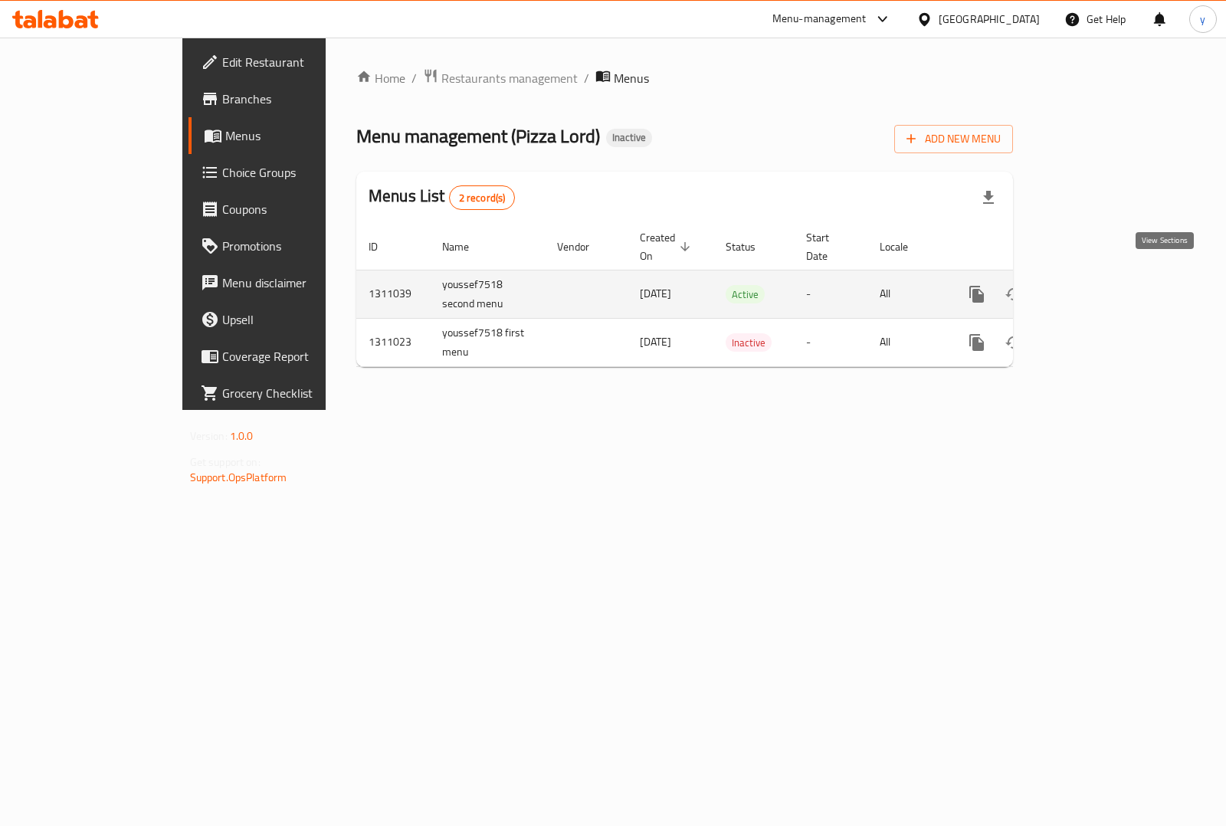
click at [1096, 285] on icon "enhanced table" at bounding box center [1087, 294] width 18 height 18
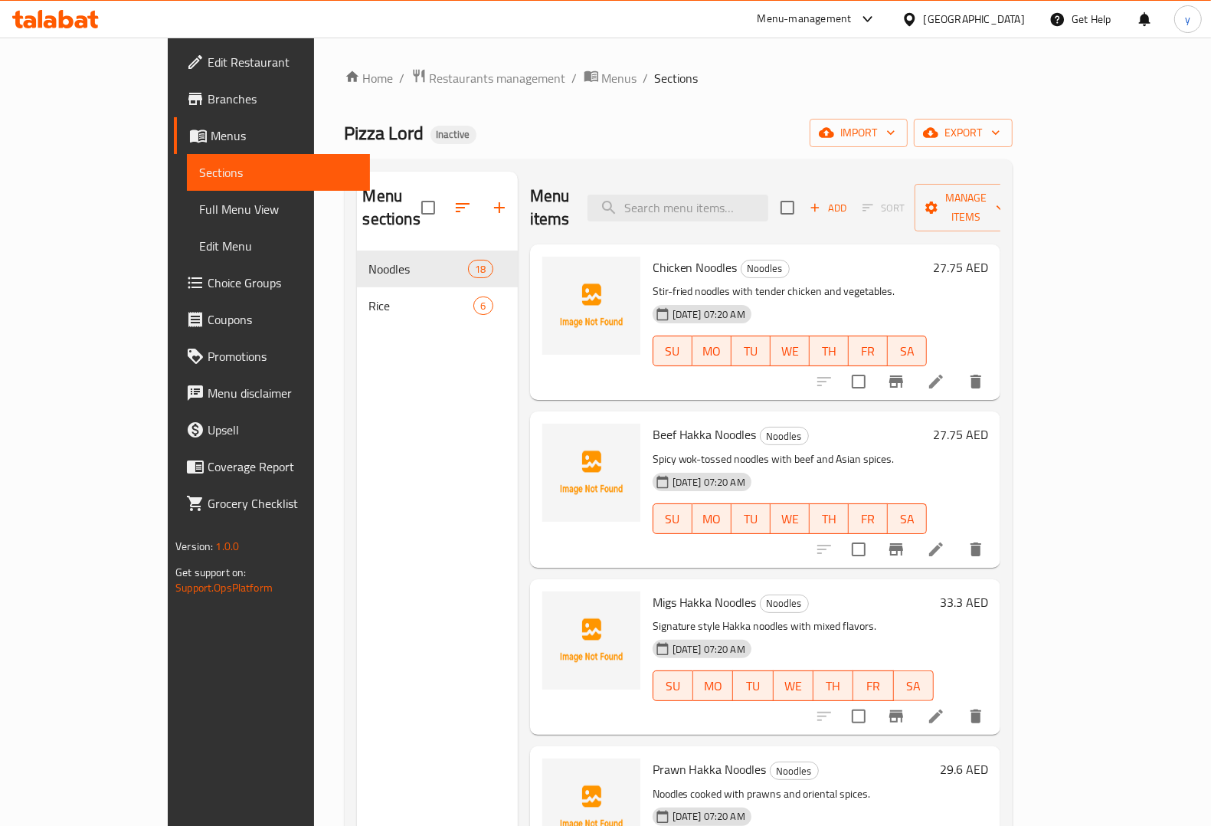
click at [199, 204] on span "Full Menu View" at bounding box center [278, 209] width 159 height 18
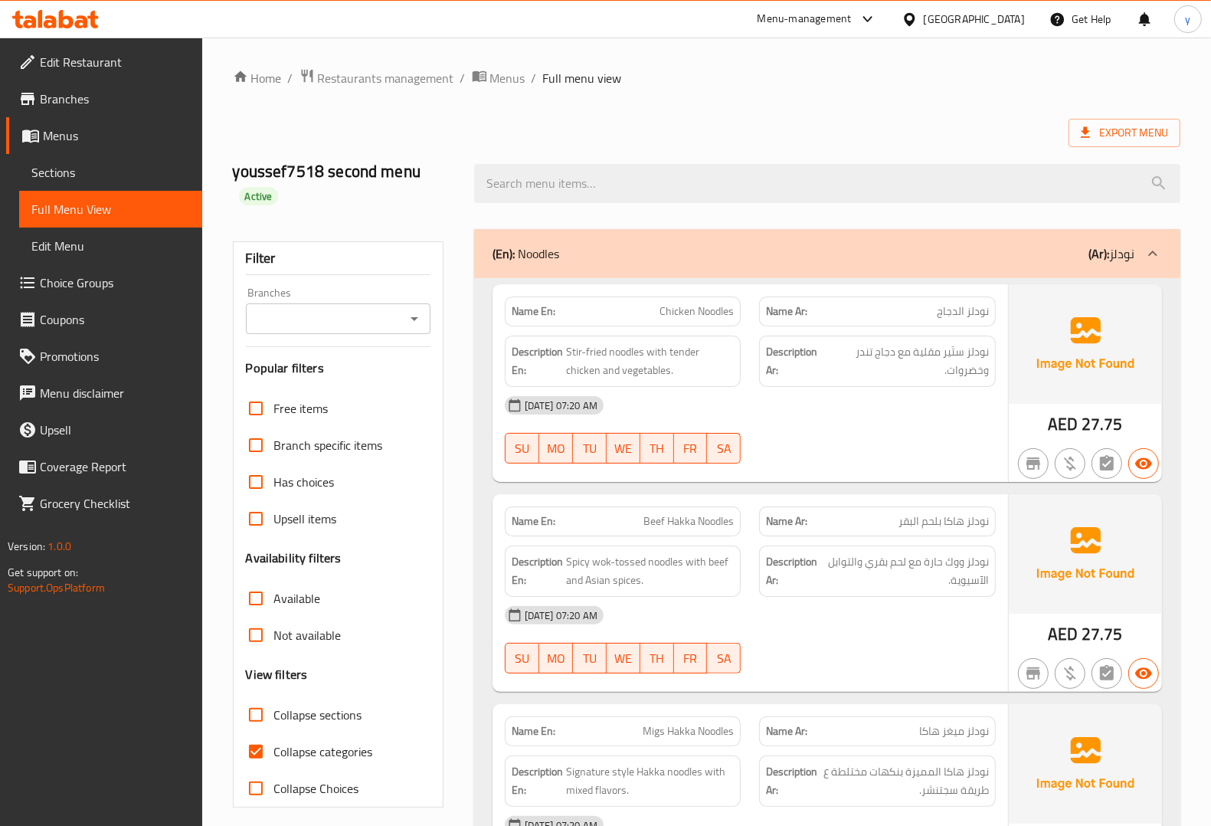
click at [254, 748] on input "Collapse categories" at bounding box center [255, 751] width 37 height 37
checkbox input "false"
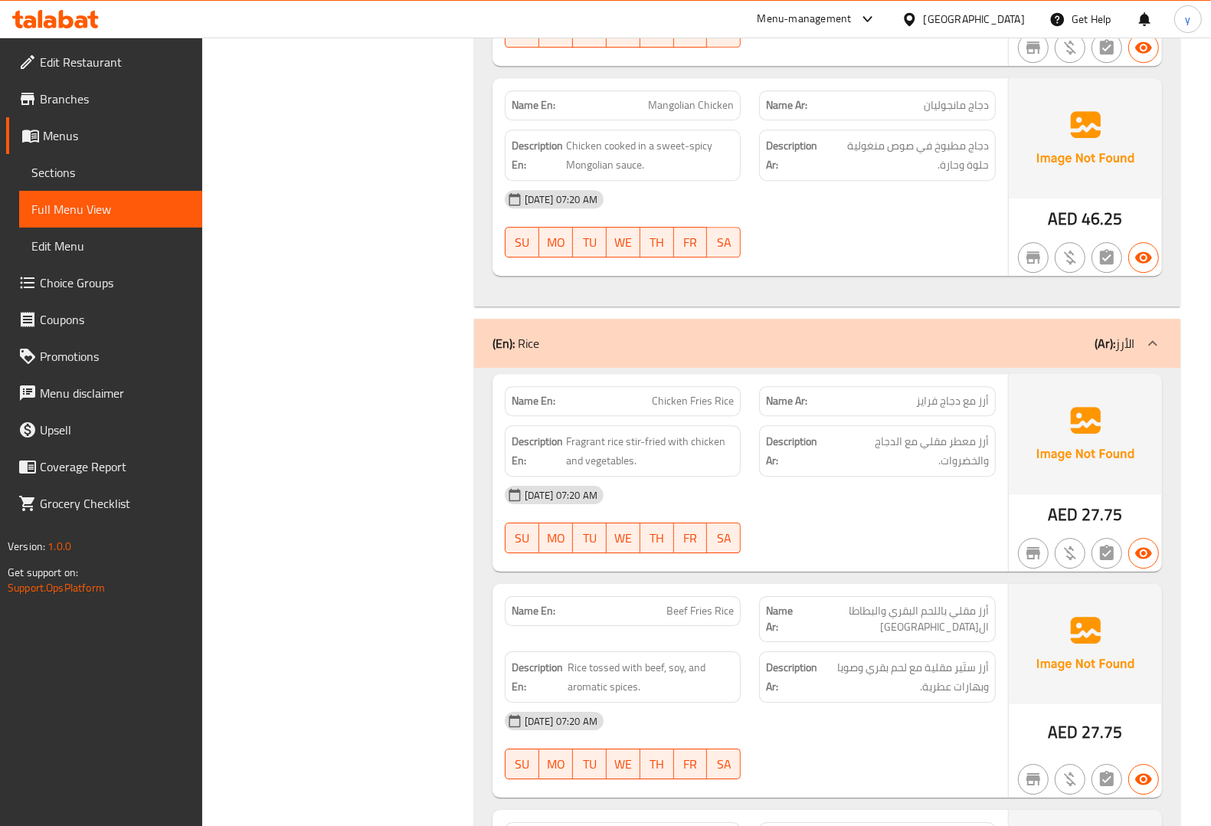
click at [906, 467] on span "أرز معطر مقلي مع الدجاج والخضروات." at bounding box center [909, 451] width 157 height 38
click at [916, 470] on span "أرز معطر مقلي مع الدجاج والخضروات." at bounding box center [909, 451] width 157 height 38
click at [646, 457] on span "Fragrant rice stir-fried with chicken and vegetables." at bounding box center [650, 451] width 169 height 38
click at [924, 462] on span "أرز معطر مقلي مع الدجاج والخضروات." at bounding box center [909, 451] width 157 height 38
